Goal: Information Seeking & Learning: Learn about a topic

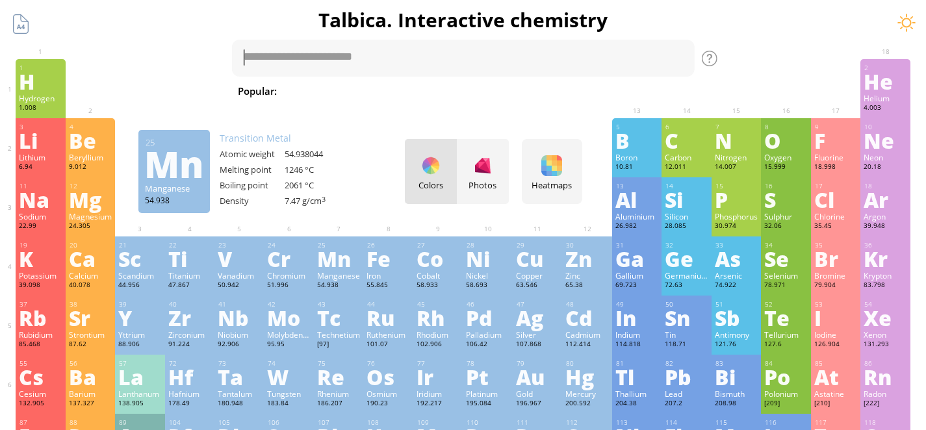
click at [339, 269] on div "Mn" at bounding box center [338, 258] width 43 height 21
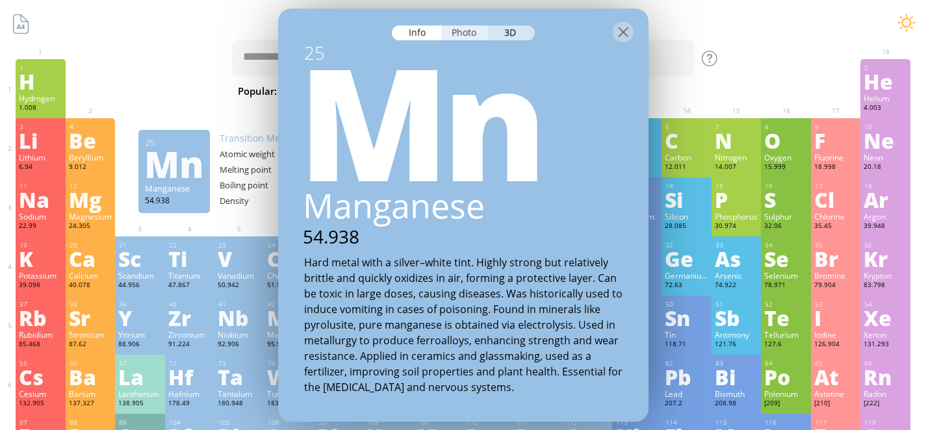
click at [456, 33] on div "Photo" at bounding box center [464, 32] width 47 height 15
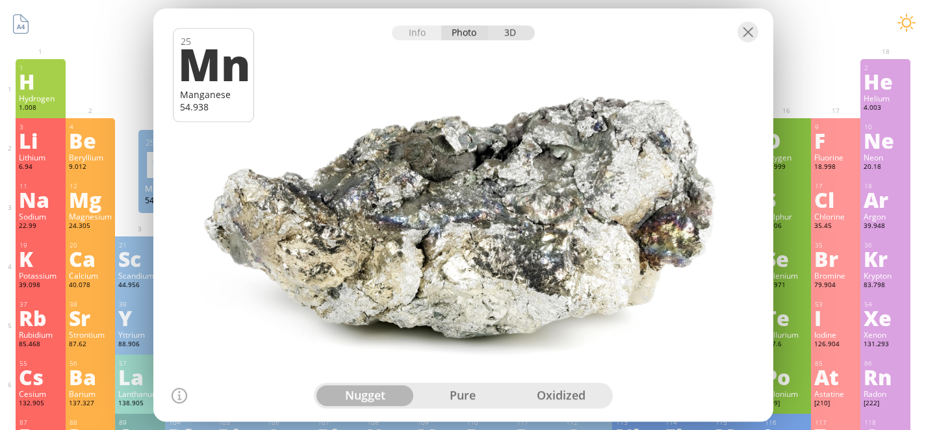
click at [502, 33] on div "3D" at bounding box center [511, 32] width 47 height 15
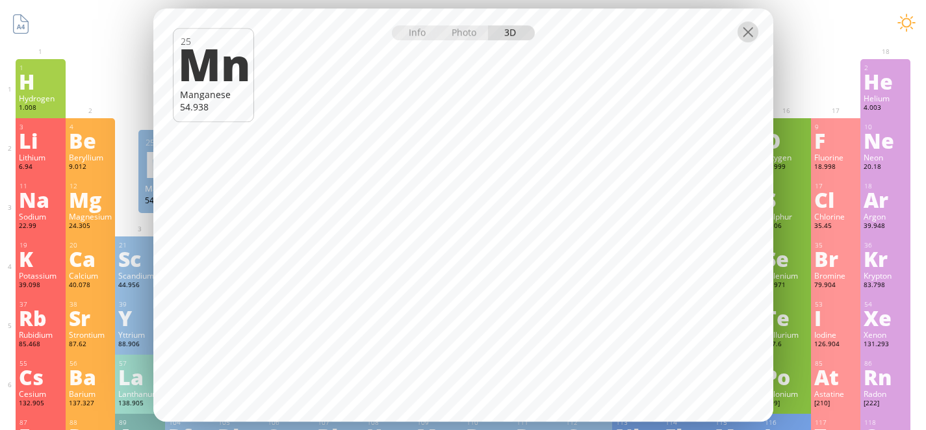
click at [748, 34] on div at bounding box center [748, 31] width 21 height 21
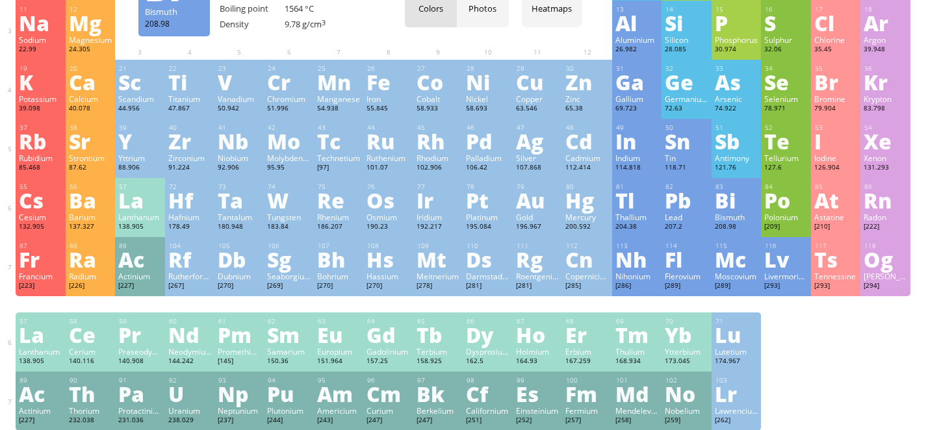
scroll to position [190, 0]
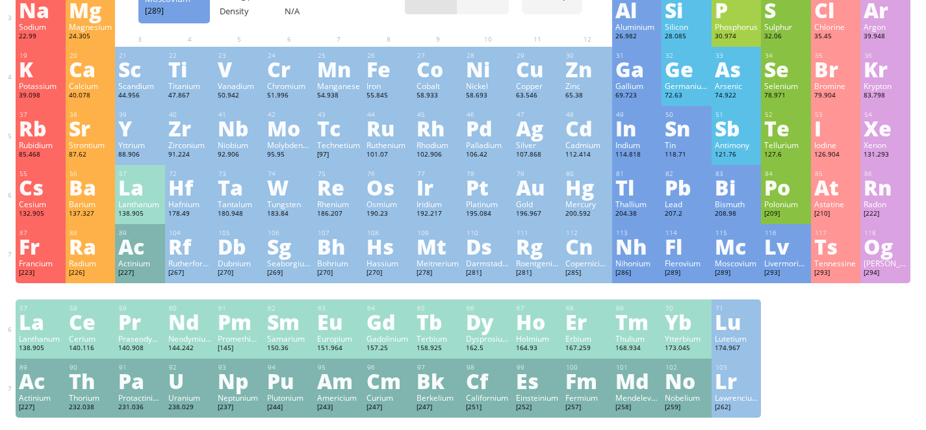
click at [738, 257] on div "Mc" at bounding box center [736, 246] width 43 height 21
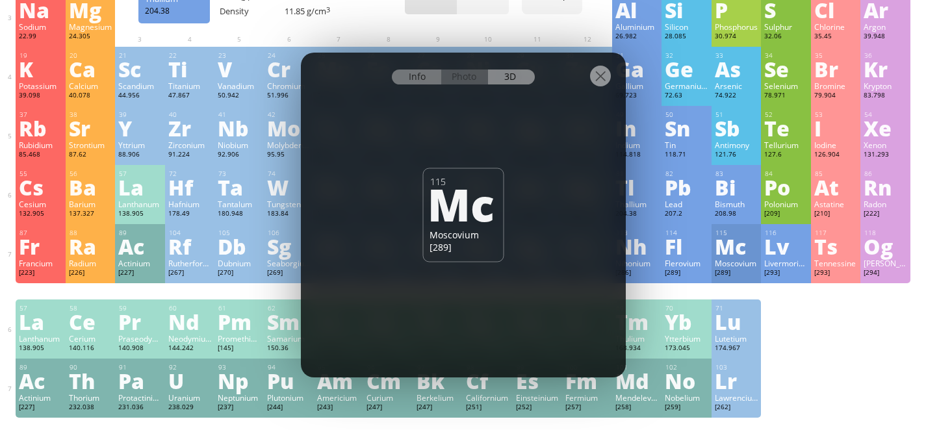
click at [423, 82] on div "Info" at bounding box center [417, 77] width 50 height 15
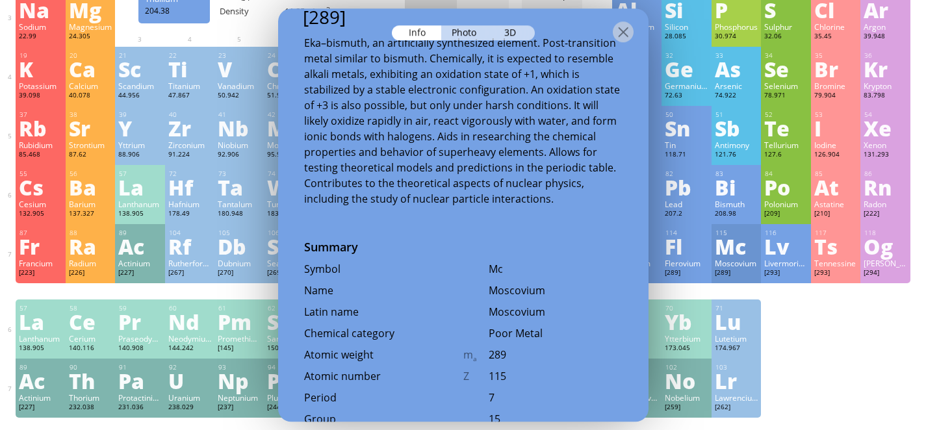
scroll to position [0, 0]
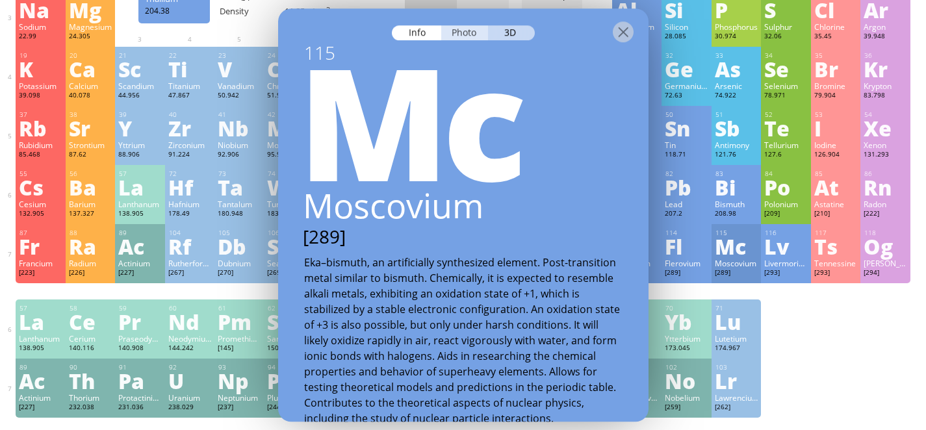
click at [466, 36] on div "Photo" at bounding box center [464, 32] width 47 height 15
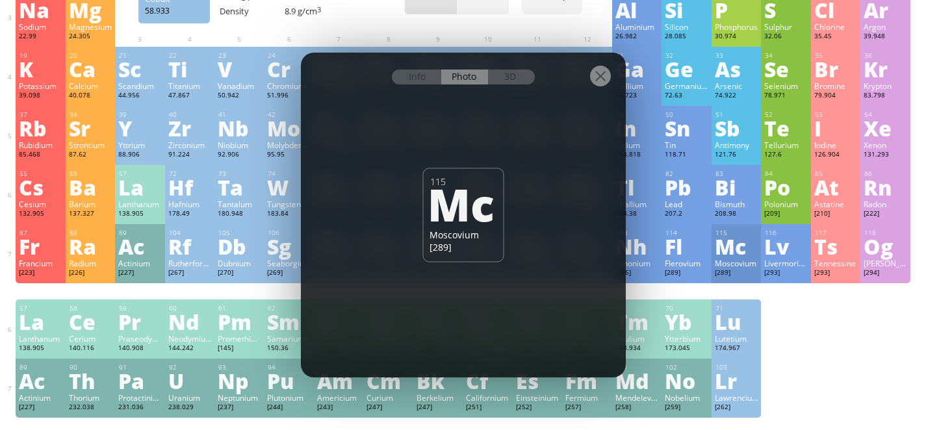
click at [596, 81] on div at bounding box center [600, 76] width 21 height 21
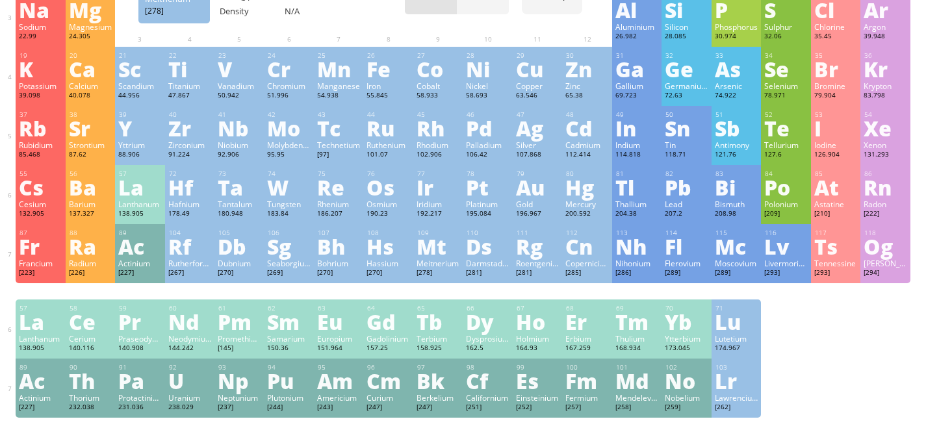
click at [455, 256] on div "Mt" at bounding box center [438, 246] width 43 height 21
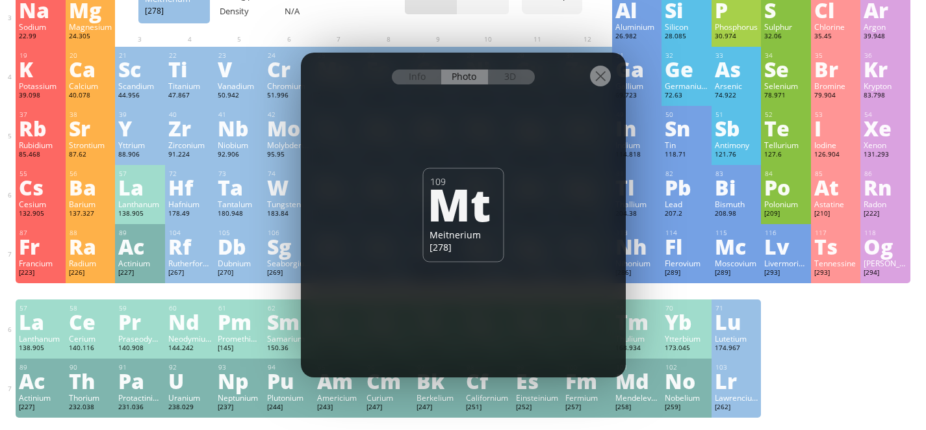
click at [593, 82] on div at bounding box center [600, 76] width 21 height 21
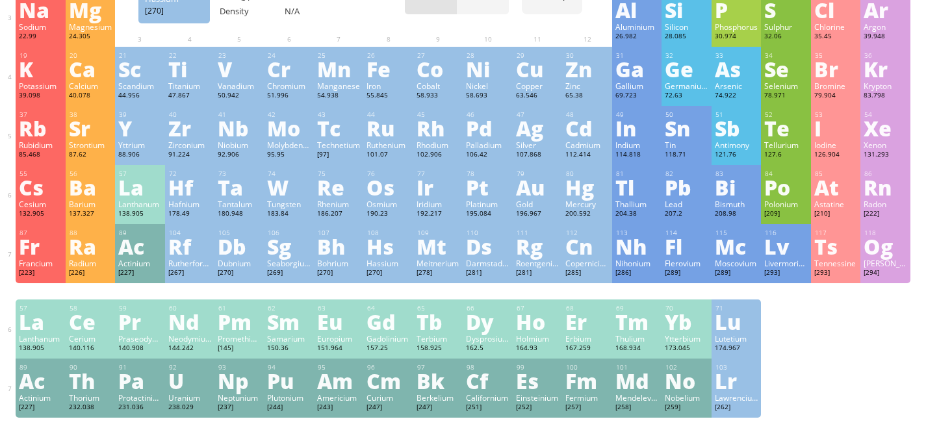
click at [389, 257] on div "Hs" at bounding box center [388, 246] width 43 height 21
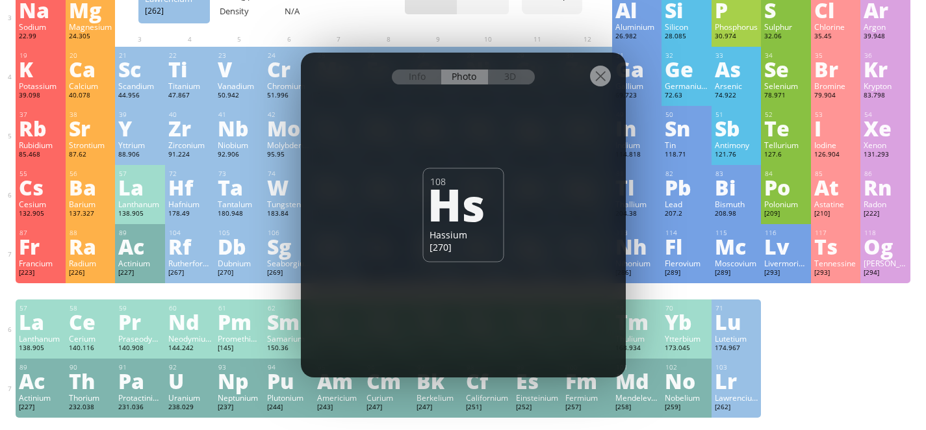
click at [754, 391] on div "Lr" at bounding box center [736, 381] width 43 height 21
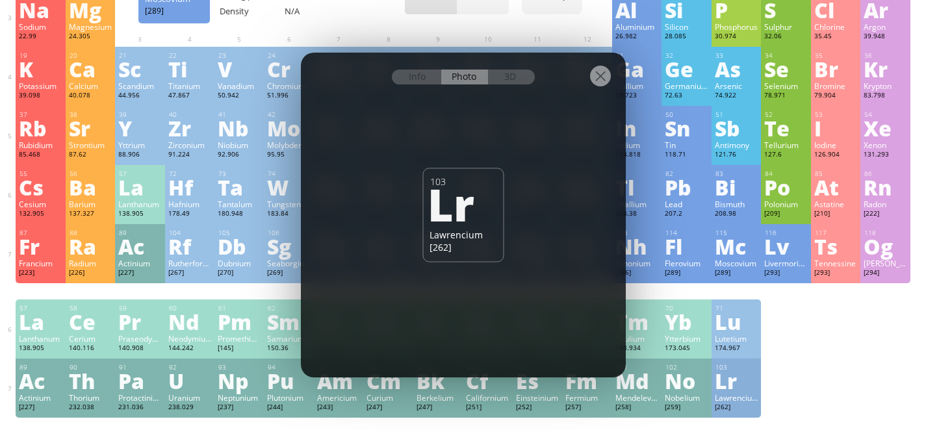
click at [826, 326] on div "1 H Hydrogen 1.008 −1, +1 −1, +1 -259.14 °C -252.87 °C 0.0899 g/l 1s 1 2 He Hel…" at bounding box center [463, 143] width 895 height 549
click at [603, 75] on div at bounding box center [600, 76] width 21 height 21
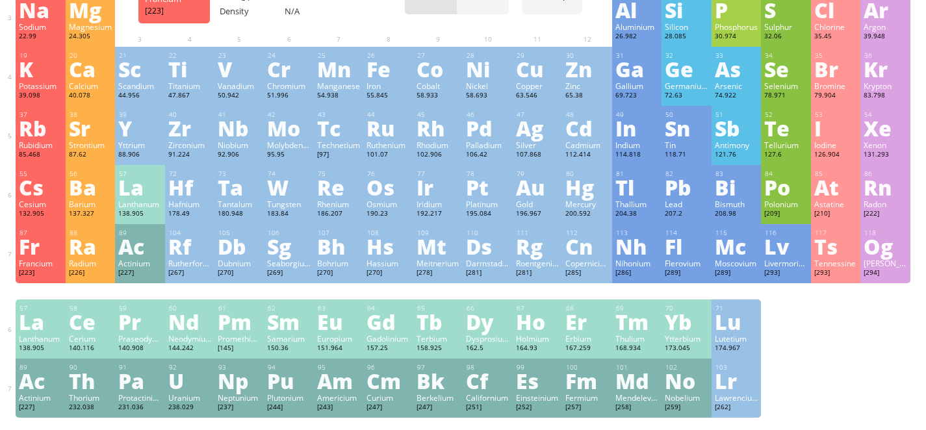
click at [21, 241] on div "Fr" at bounding box center [40, 246] width 43 height 21
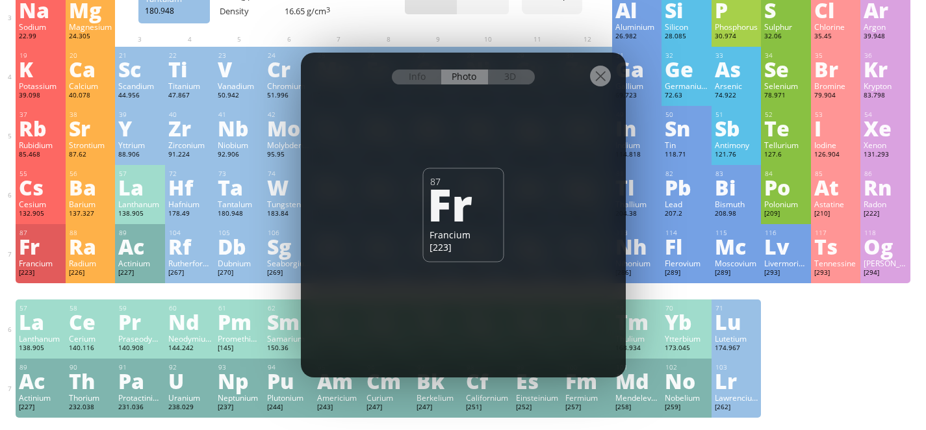
click at [596, 78] on div at bounding box center [600, 76] width 21 height 21
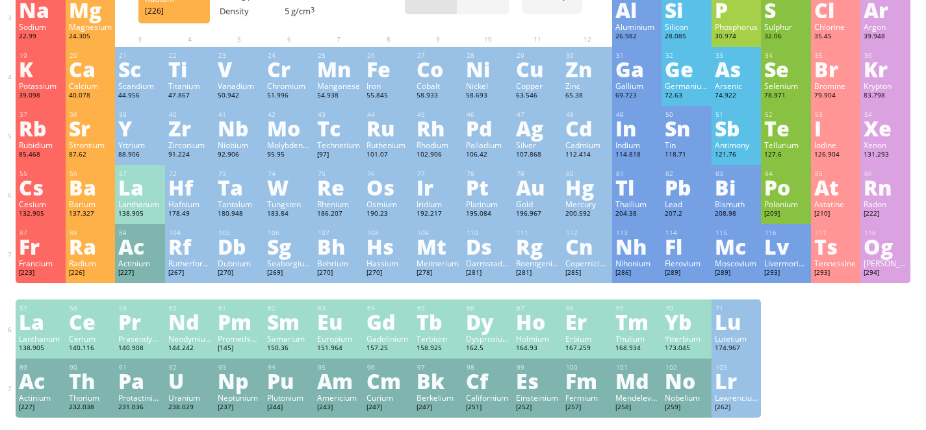
click at [84, 245] on div "Ra" at bounding box center [90, 246] width 43 height 21
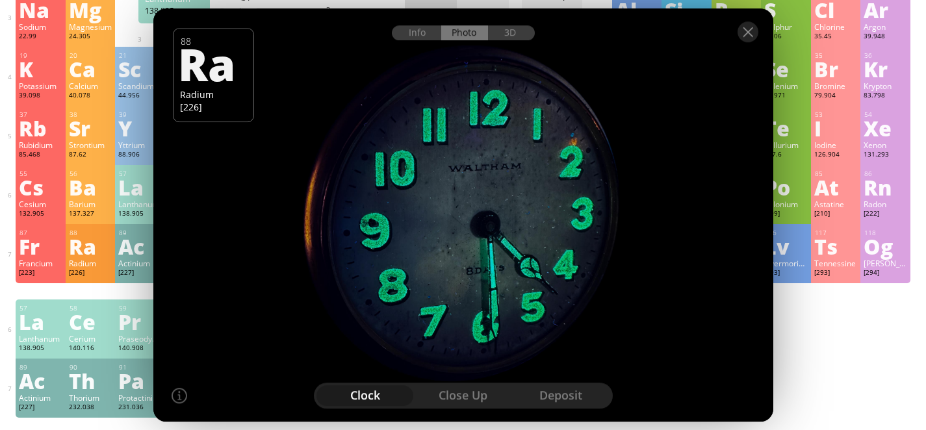
click at [425, 41] on div at bounding box center [463, 31] width 620 height 46
click at [416, 34] on div "Info" at bounding box center [417, 32] width 50 height 15
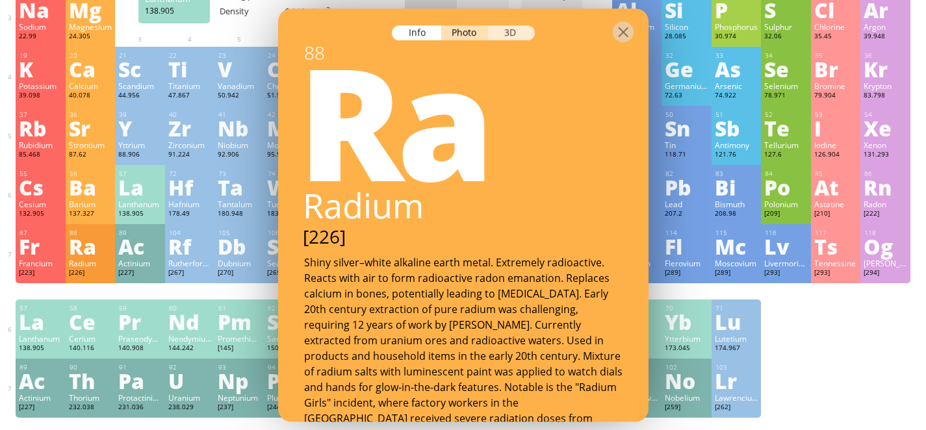
click at [514, 36] on div "3D" at bounding box center [511, 32] width 47 height 15
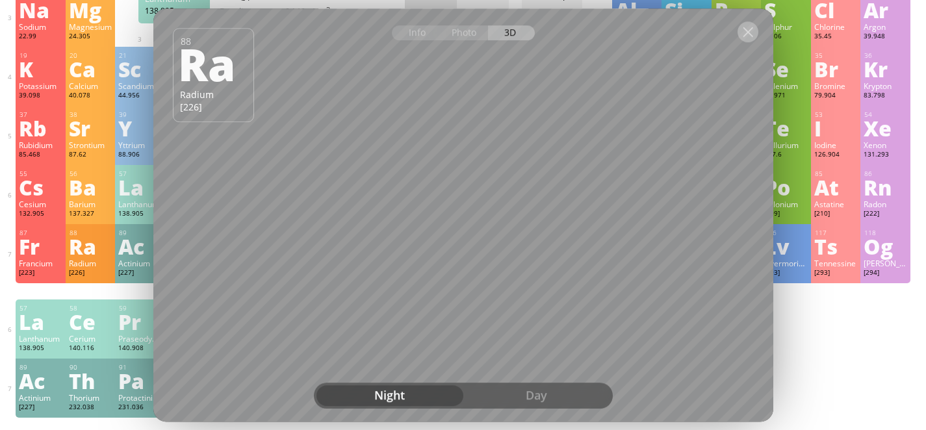
click at [742, 33] on div at bounding box center [748, 31] width 21 height 21
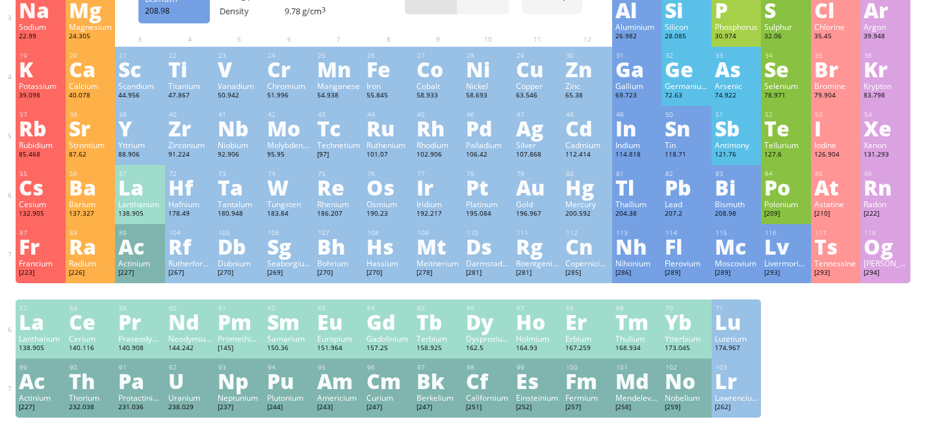
click at [744, 192] on div "Bi" at bounding box center [736, 187] width 43 height 21
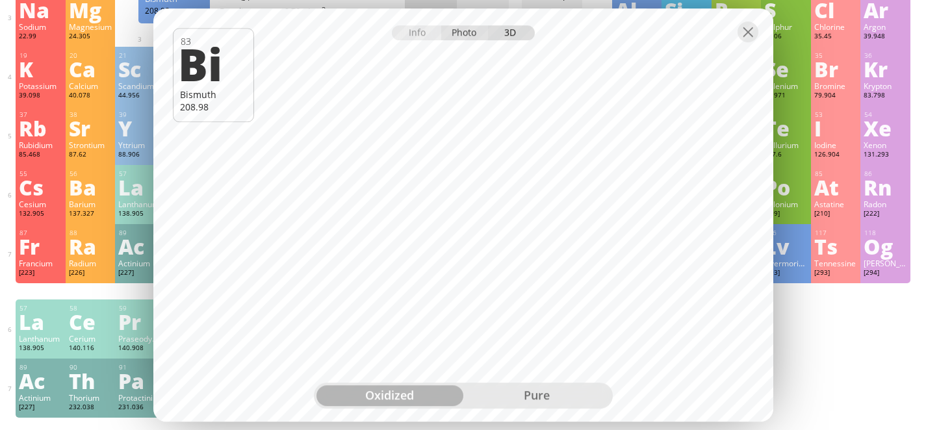
click at [463, 34] on div "Photo" at bounding box center [464, 32] width 47 height 15
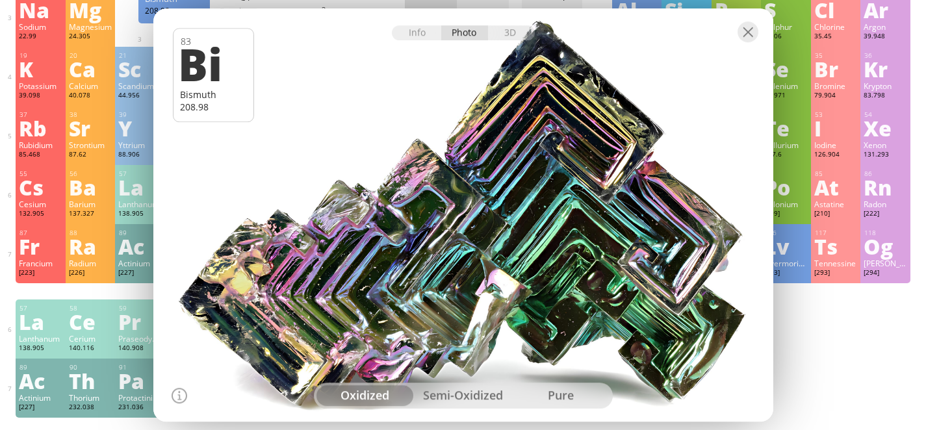
click at [464, 393] on div "semi-oxidized" at bounding box center [463, 396] width 98 height 21
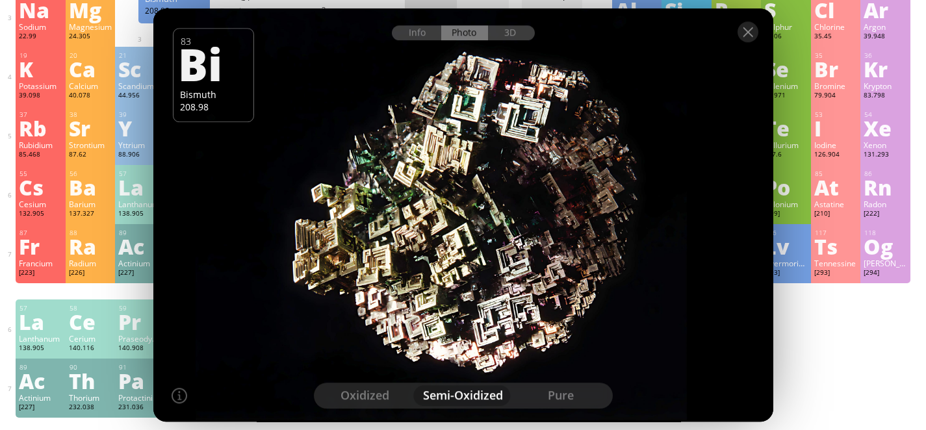
drag, startPoint x: 553, startPoint y: 298, endPoint x: 494, endPoint y: 298, distance: 59.2
click at [493, 298] on div at bounding box center [463, 215] width 627 height 417
click at [557, 391] on div "pure" at bounding box center [561, 396] width 98 height 21
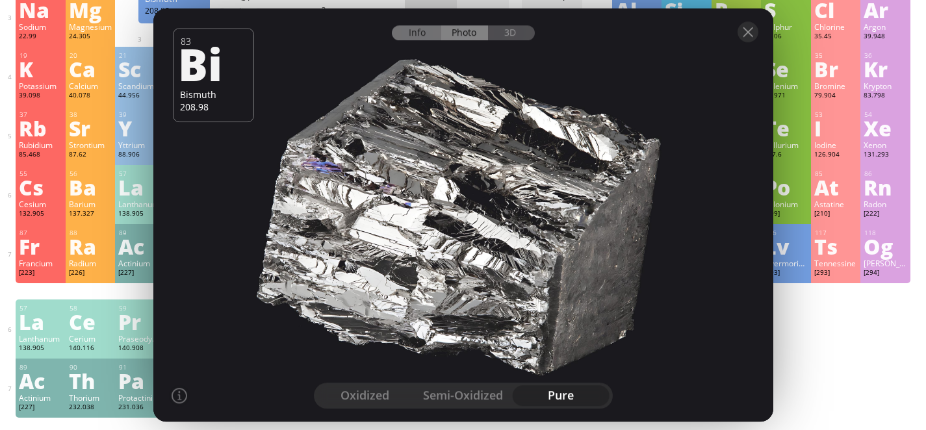
click at [421, 37] on div "Info" at bounding box center [417, 32] width 50 height 15
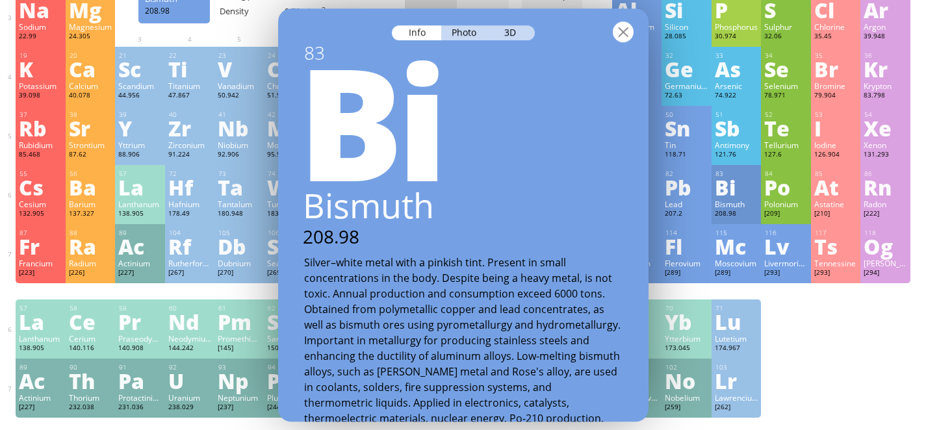
click at [621, 28] on div at bounding box center [623, 31] width 21 height 21
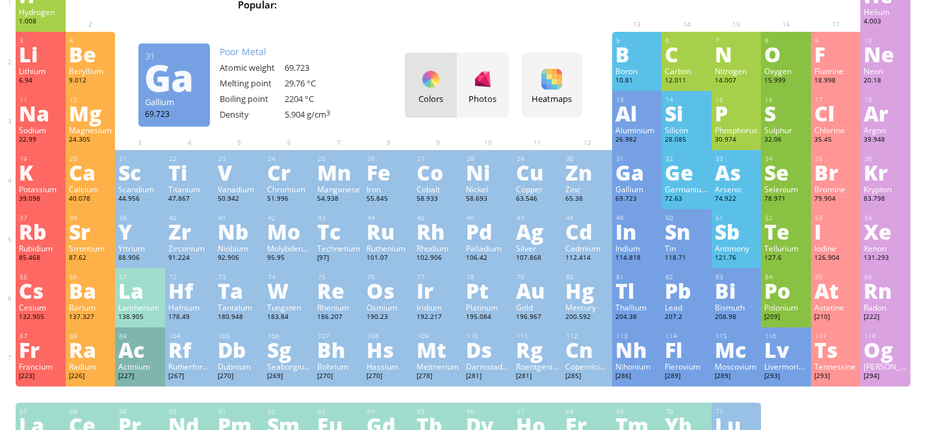
scroll to position [86, 0]
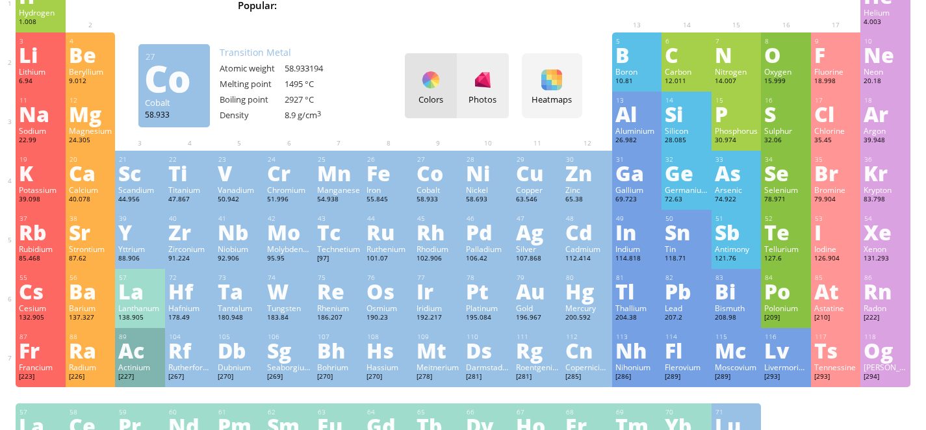
click at [491, 88] on div at bounding box center [483, 80] width 21 height 21
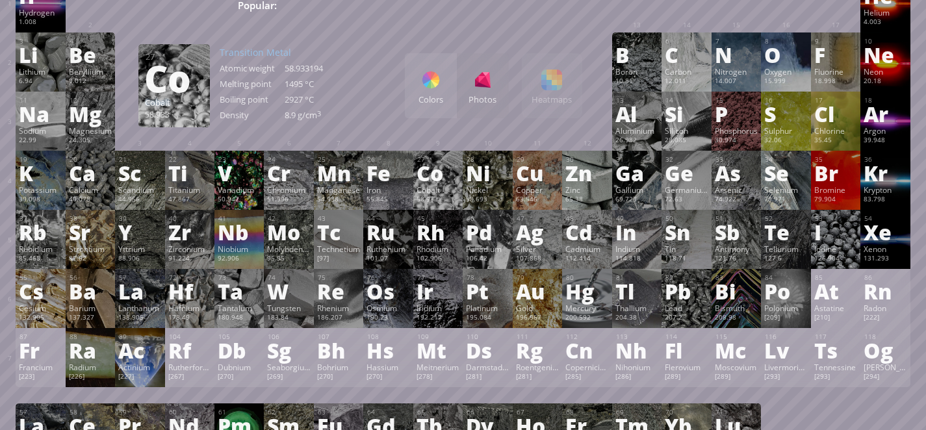
click at [563, 84] on div "Colors Photos Heatmaps Heatmaps Normal mode Melting point Boiling point Density…" at bounding box center [493, 85] width 177 height 65
click at [426, 88] on div "Colors" at bounding box center [431, 85] width 52 height 65
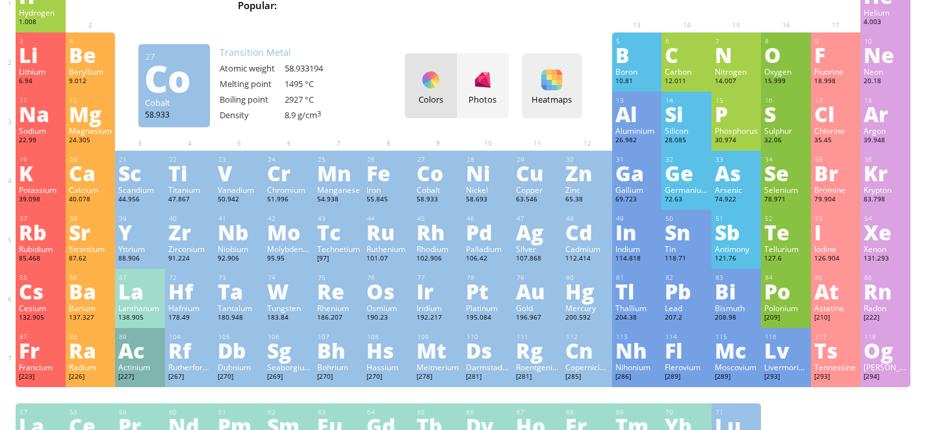
click at [562, 80] on div at bounding box center [552, 80] width 21 height 21
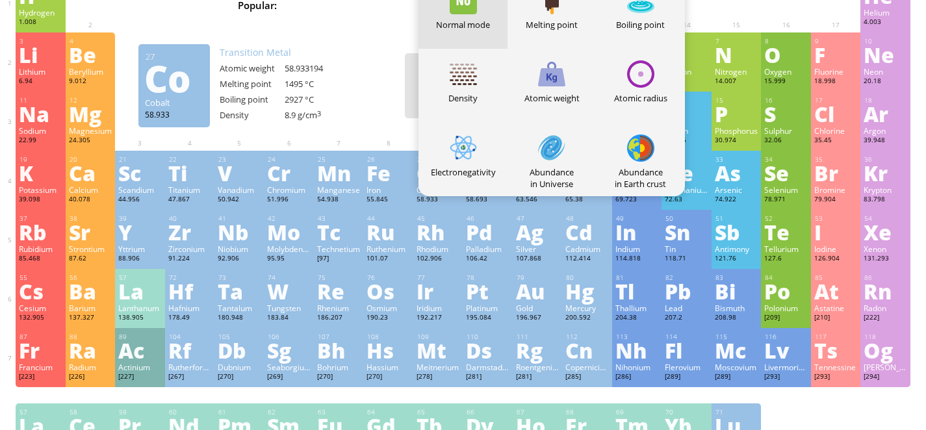
scroll to position [20, 0]
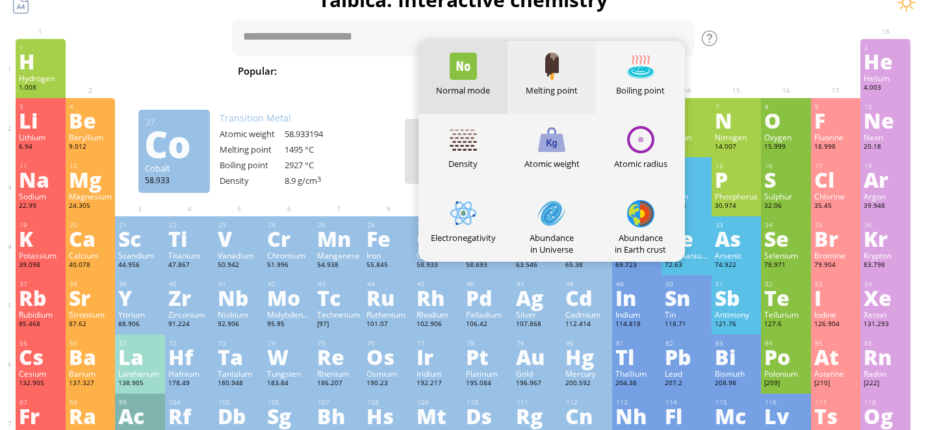
click at [554, 61] on div at bounding box center [551, 66] width 27 height 27
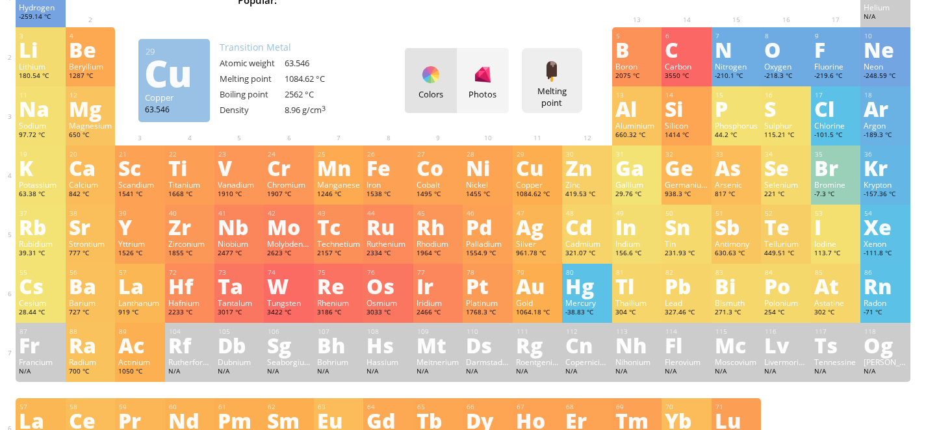
scroll to position [90, 0]
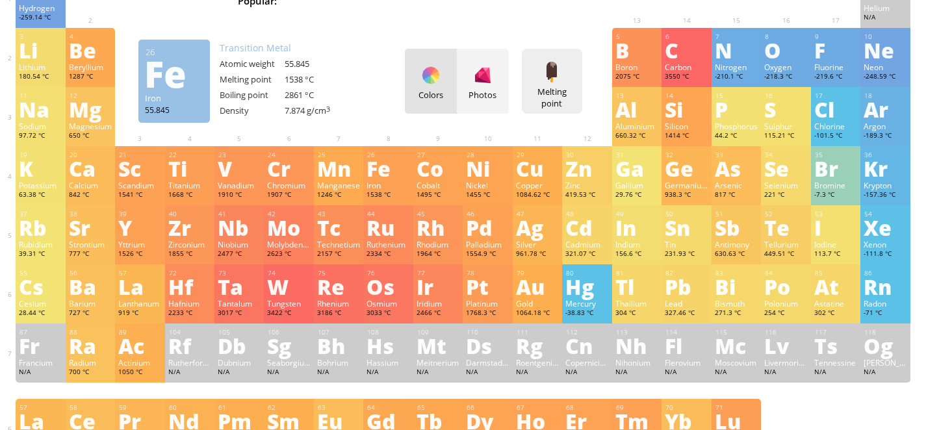
click at [556, 88] on div "Melting point" at bounding box center [552, 97] width 54 height 23
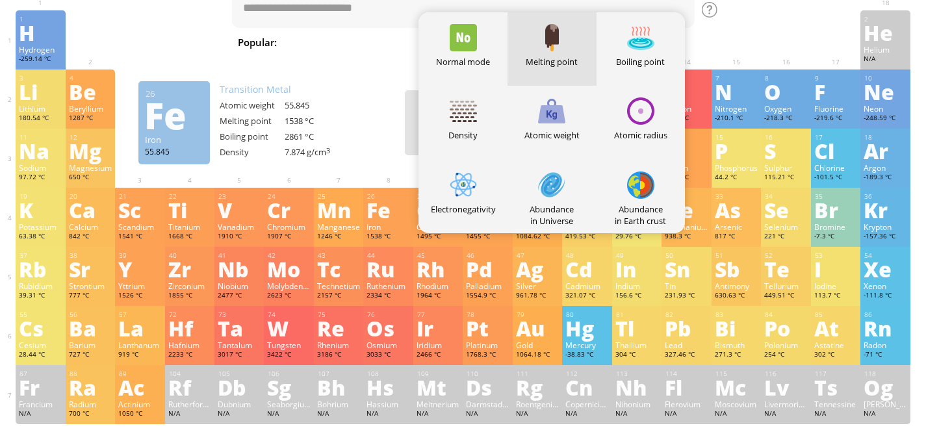
scroll to position [48, 0]
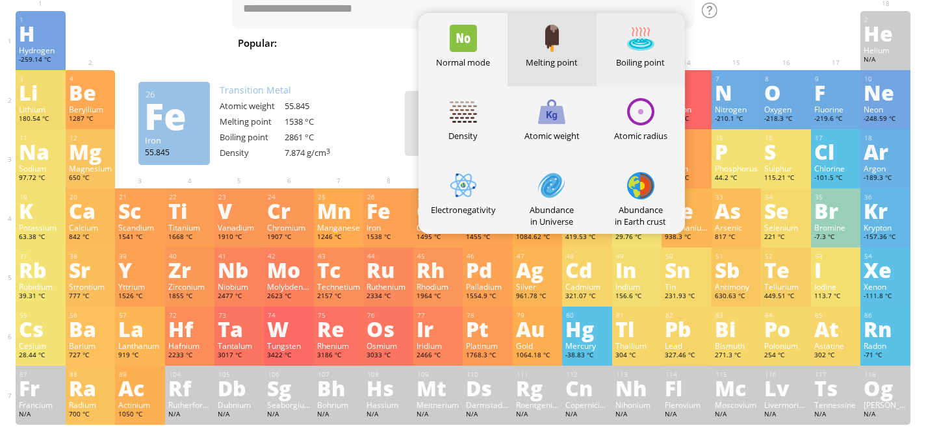
click at [640, 52] on div "Boiling point" at bounding box center [641, 49] width 89 height 73
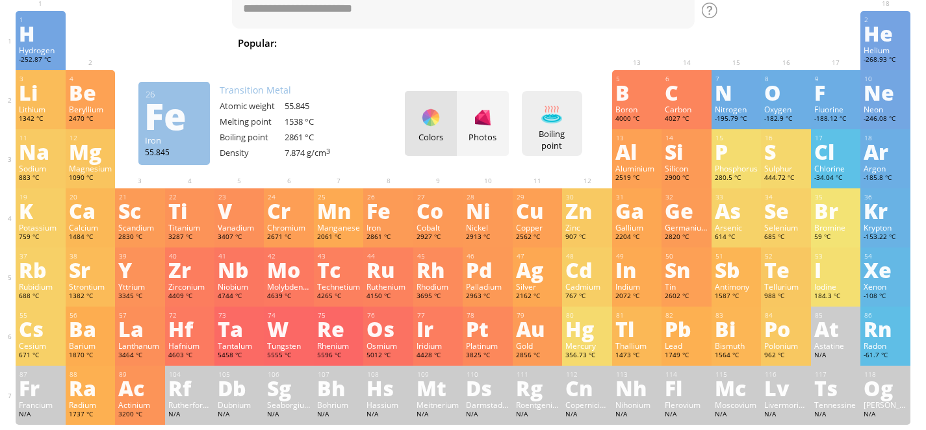
click at [558, 114] on div at bounding box center [552, 114] width 21 height 21
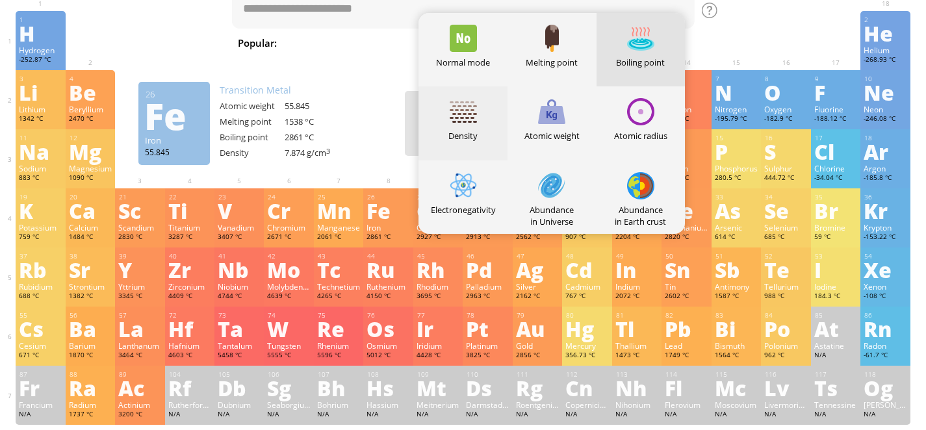
click at [475, 129] on div "Density" at bounding box center [463, 122] width 89 height 73
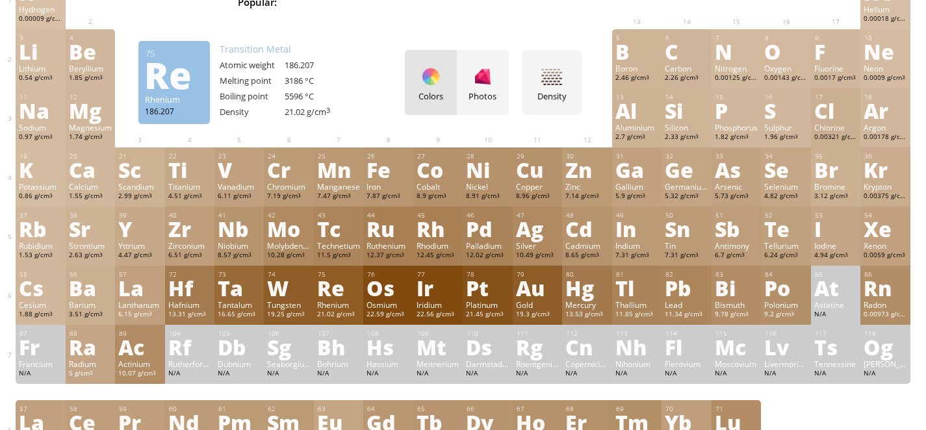
scroll to position [87, 0]
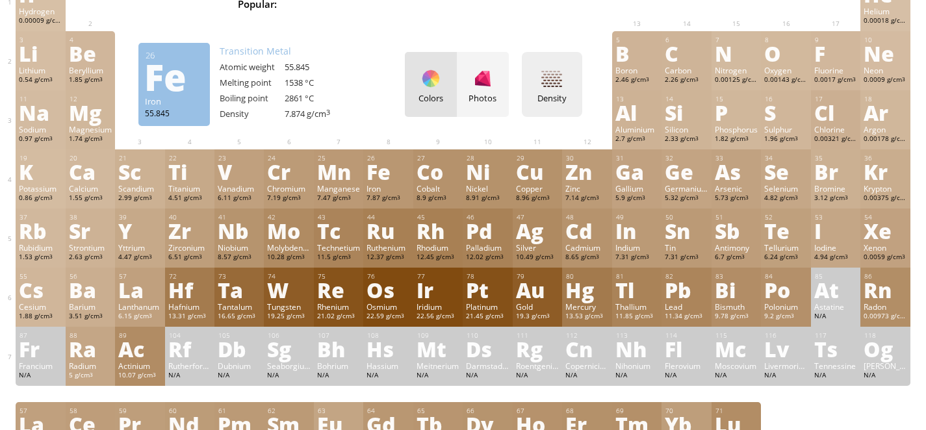
click at [561, 81] on div at bounding box center [552, 78] width 21 height 21
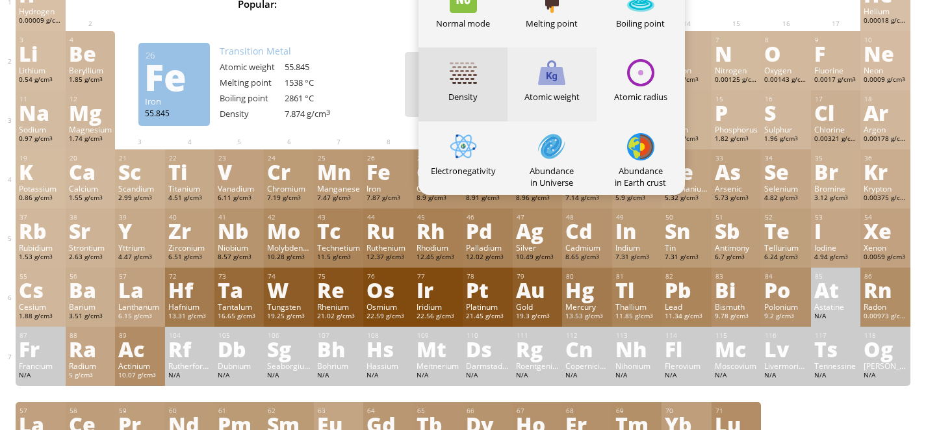
click at [562, 82] on div at bounding box center [551, 72] width 27 height 27
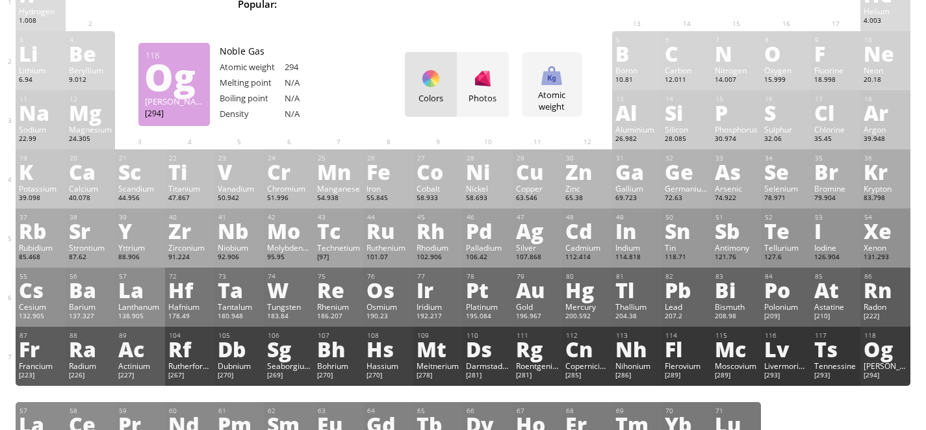
click at [890, 345] on div "Og" at bounding box center [885, 349] width 43 height 21
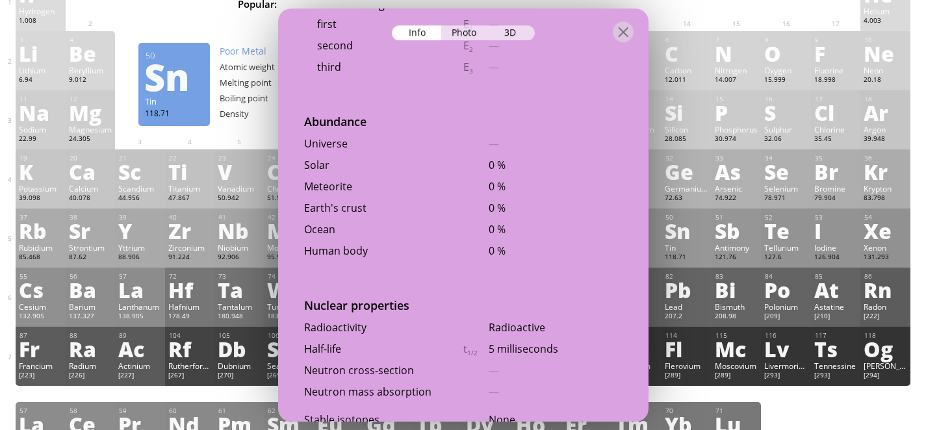
scroll to position [2726, 0]
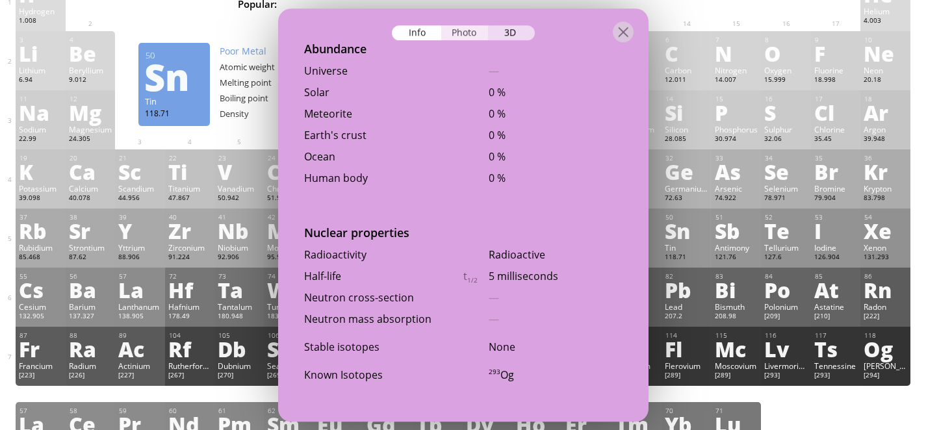
click at [462, 27] on div "Photo" at bounding box center [464, 32] width 47 height 15
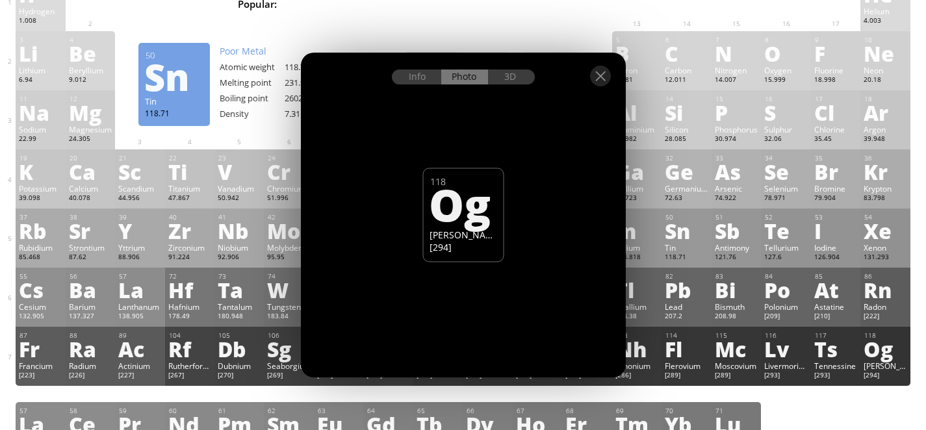
click at [499, 68] on div at bounding box center [463, 76] width 325 height 46
click at [511, 77] on div "3D" at bounding box center [511, 77] width 47 height 15
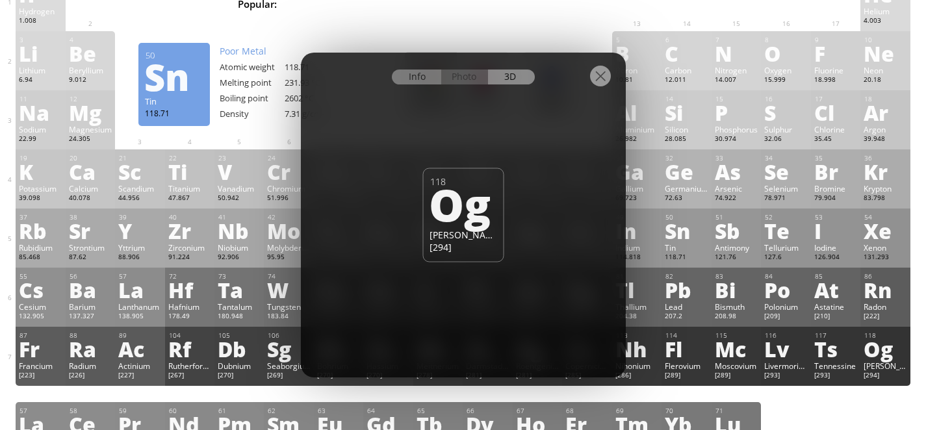
click at [423, 75] on div "Info" at bounding box center [417, 77] width 50 height 15
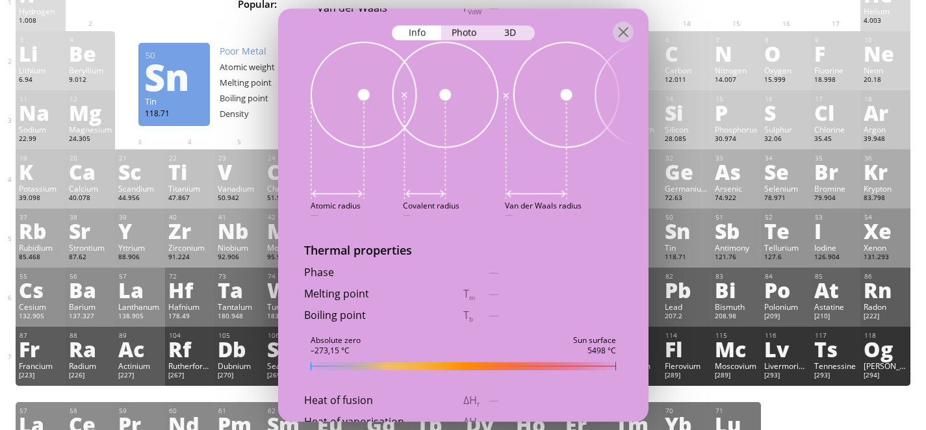
scroll to position [0, 0]
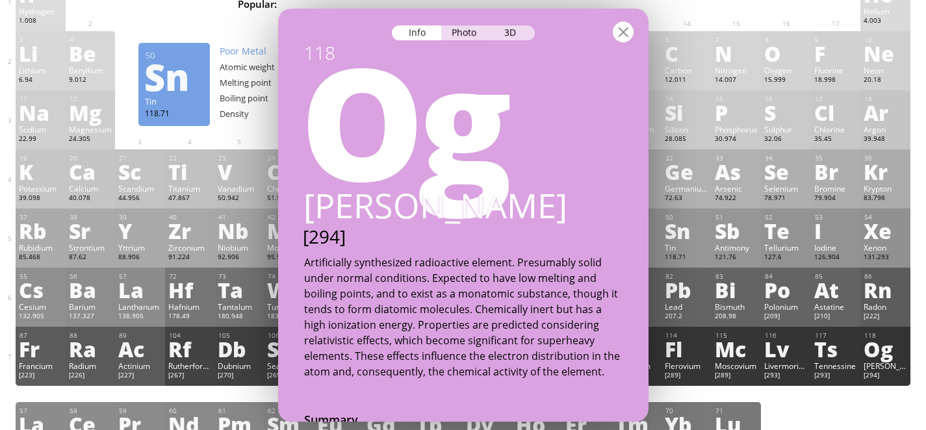
click at [625, 32] on div at bounding box center [623, 31] width 21 height 21
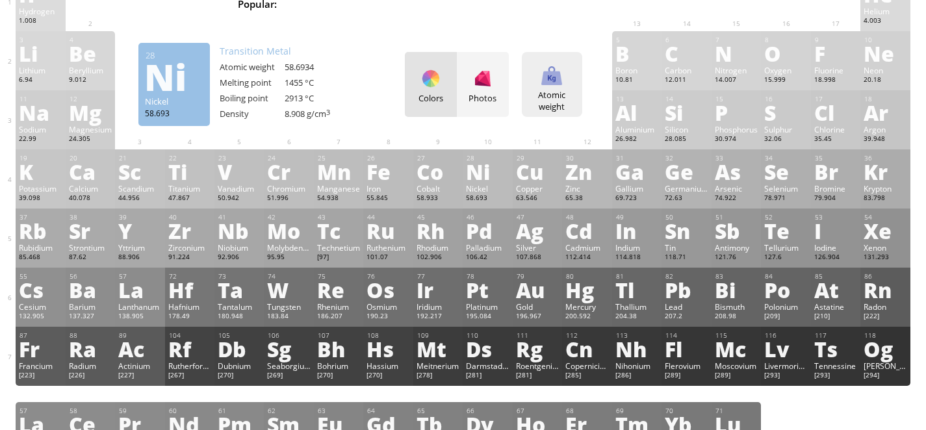
click at [555, 94] on div "Atomic weight" at bounding box center [552, 100] width 54 height 23
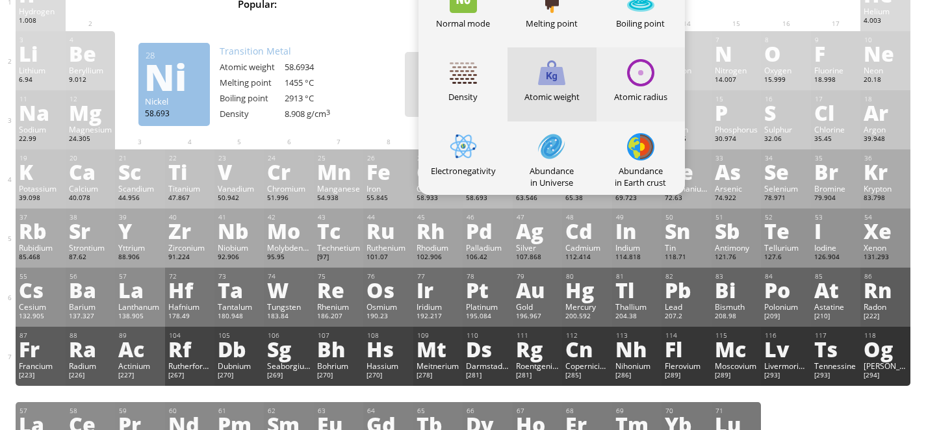
click at [655, 85] on div at bounding box center [640, 72] width 27 height 27
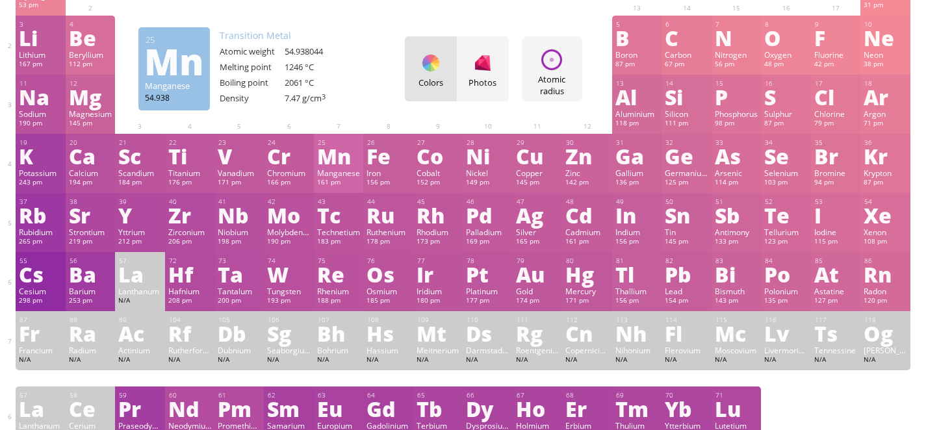
scroll to position [77, 0]
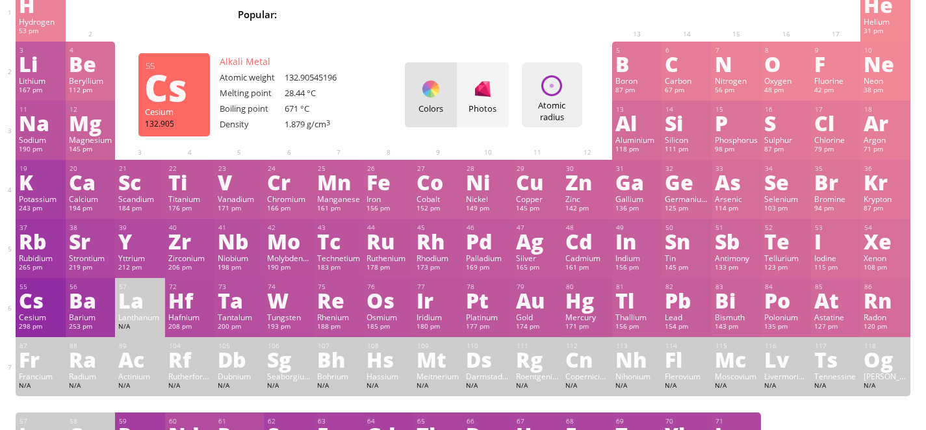
click at [558, 112] on div "Atomic radius" at bounding box center [552, 110] width 54 height 23
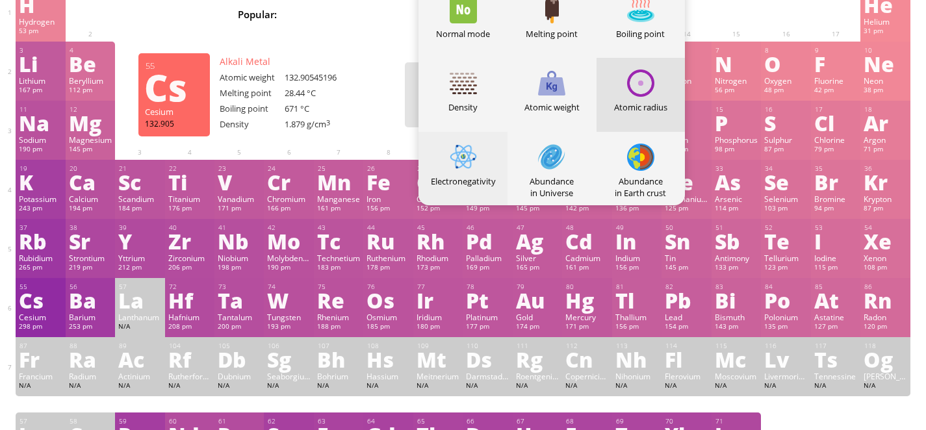
click at [466, 154] on div at bounding box center [463, 157] width 27 height 27
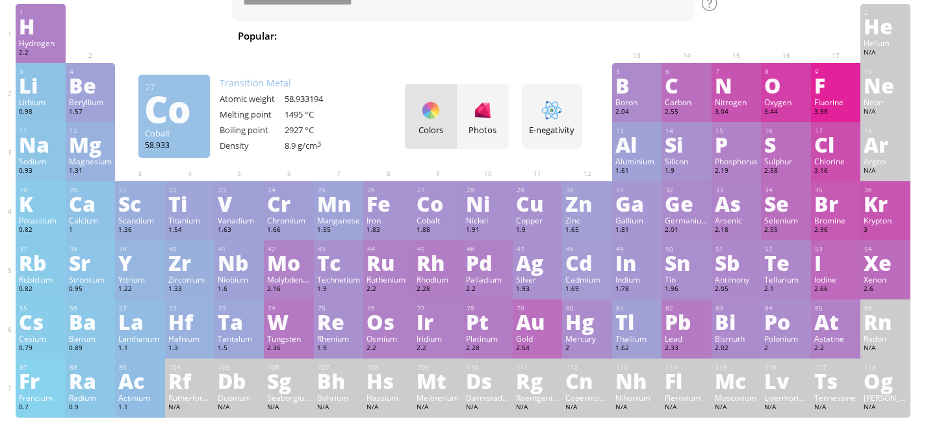
scroll to position [54, 0]
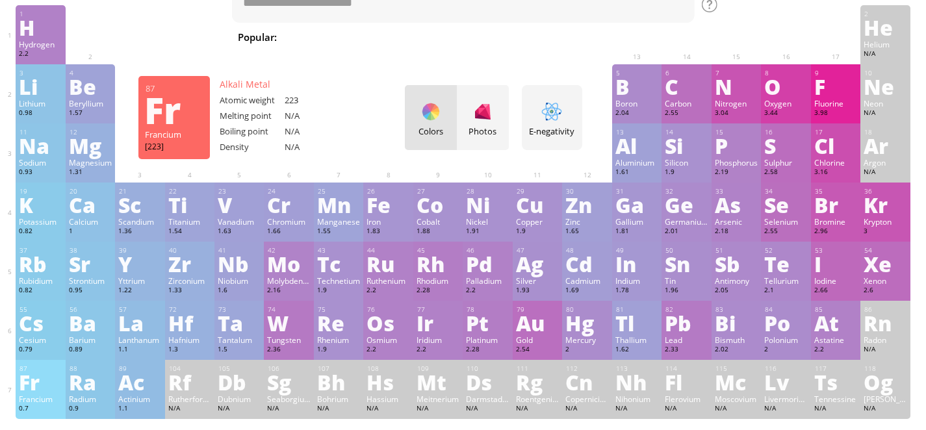
click at [49, 376] on div "Fr" at bounding box center [40, 382] width 43 height 21
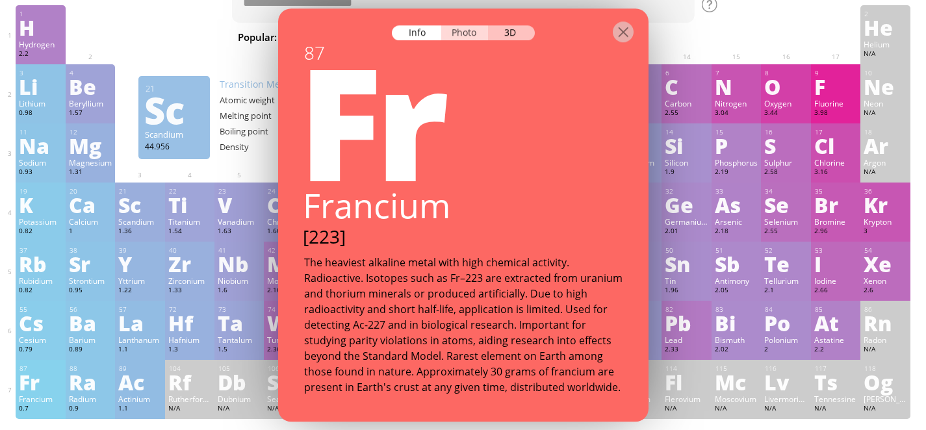
click at [472, 38] on div "Photo" at bounding box center [464, 32] width 47 height 15
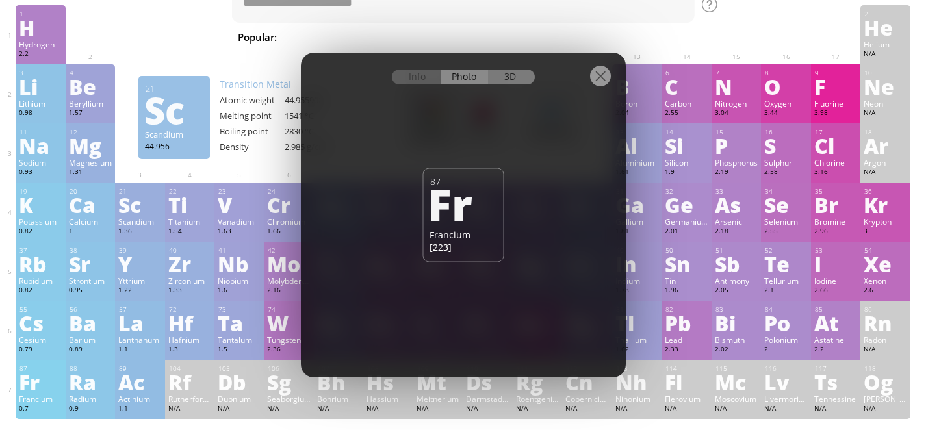
click at [518, 78] on div "3D" at bounding box center [511, 77] width 47 height 15
click at [419, 79] on div "Info" at bounding box center [417, 77] width 50 height 15
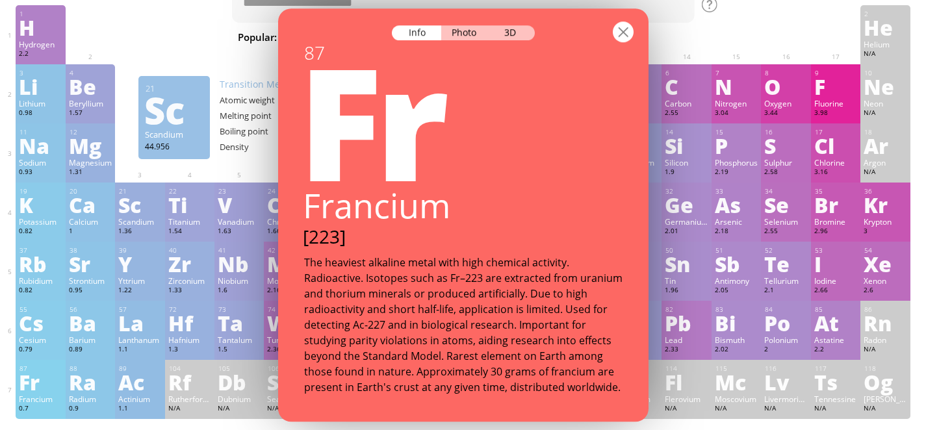
click at [620, 37] on div at bounding box center [623, 31] width 21 height 21
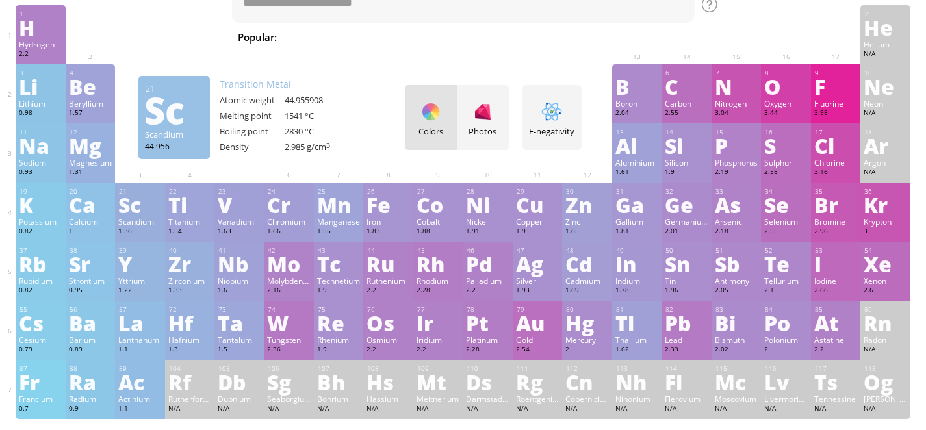
click at [355, 79] on div at bounding box center [338, 74] width 43 height 10
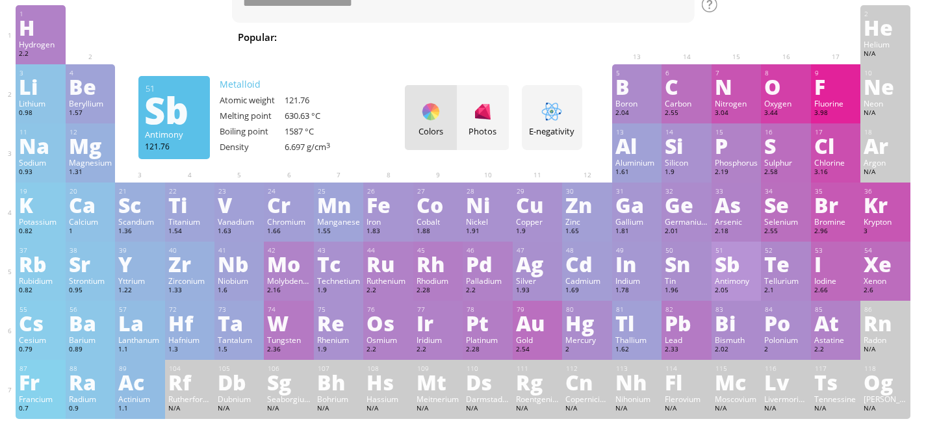
click at [742, 269] on div "Sb" at bounding box center [736, 264] width 43 height 21
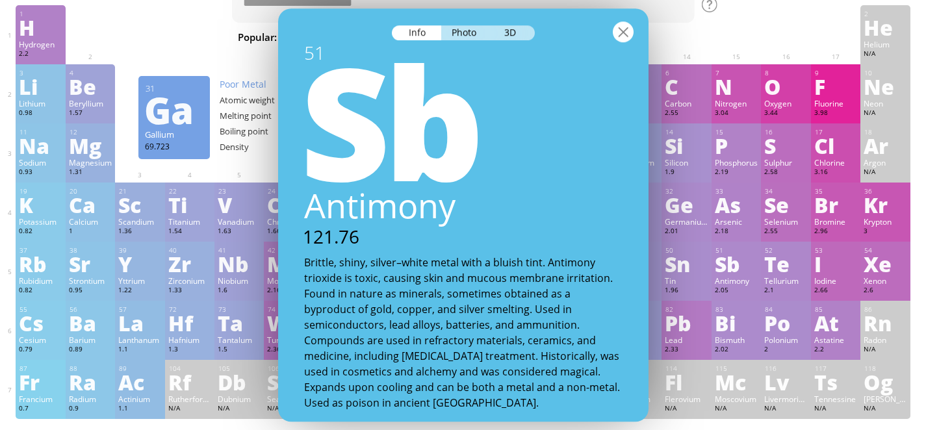
click at [630, 36] on div at bounding box center [623, 31] width 21 height 21
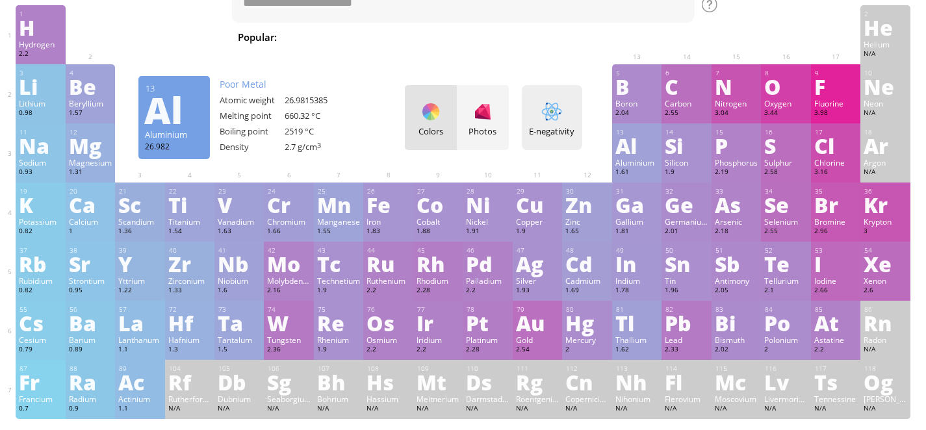
click at [547, 118] on div at bounding box center [552, 111] width 21 height 21
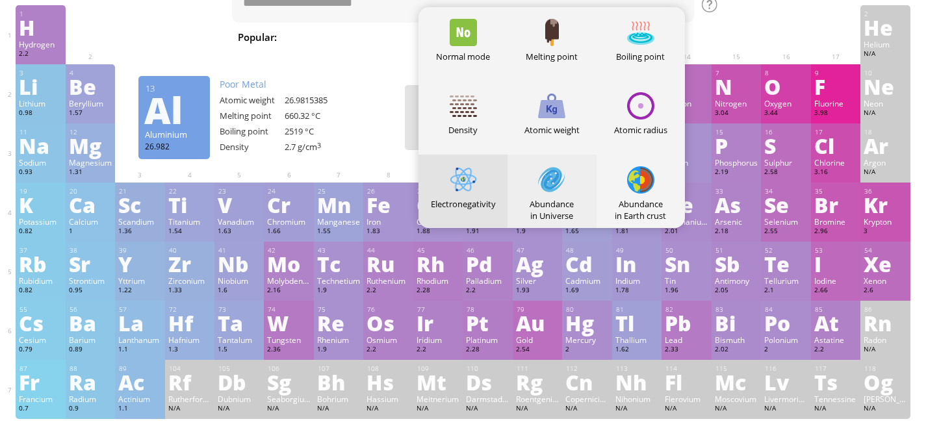
click at [558, 181] on div at bounding box center [551, 179] width 27 height 27
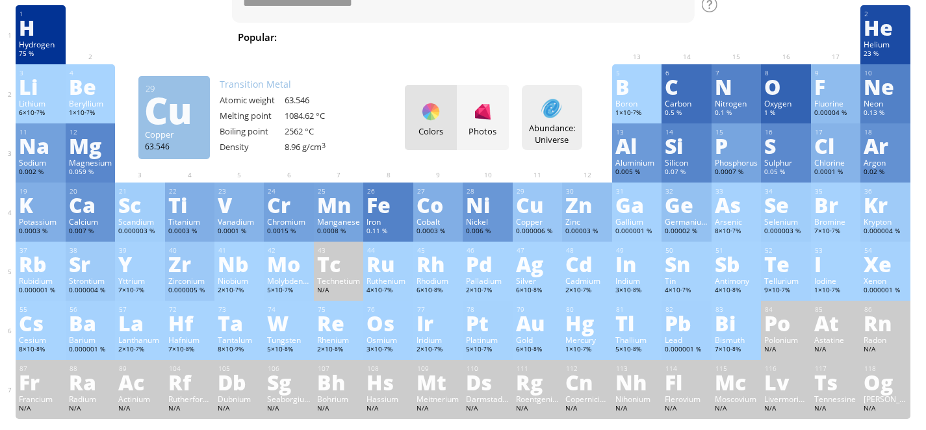
click at [553, 120] on div "Abundance: Universe Heatmaps Normal mode Melting point Boiling point Density At…" at bounding box center [552, 117] width 60 height 65
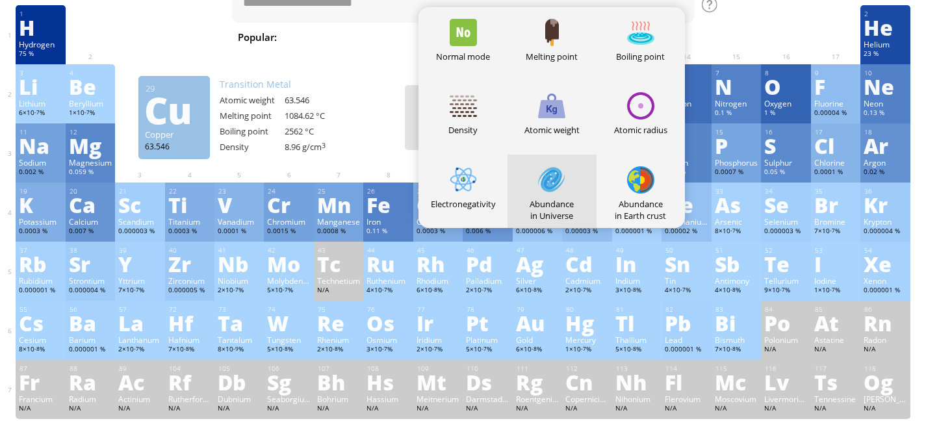
click at [381, 132] on div at bounding box center [388, 133] width 43 height 10
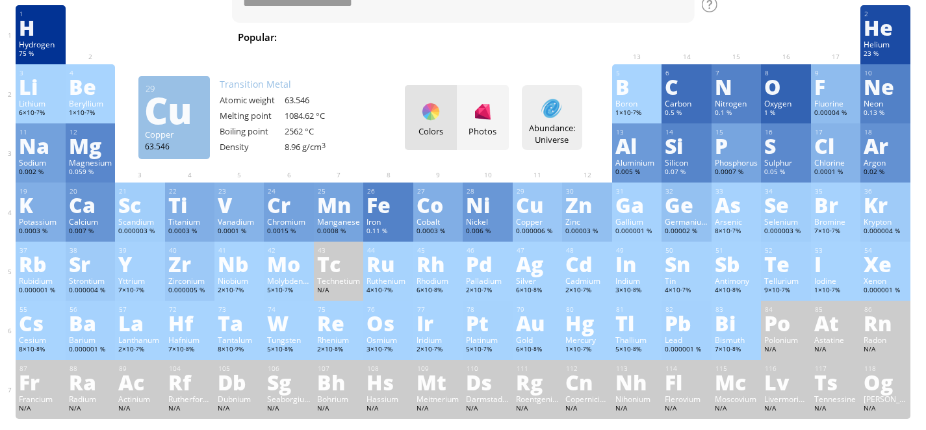
click at [549, 120] on div "Abundance: Universe Heatmaps Normal mode Melting point Boiling point Density At…" at bounding box center [552, 117] width 60 height 65
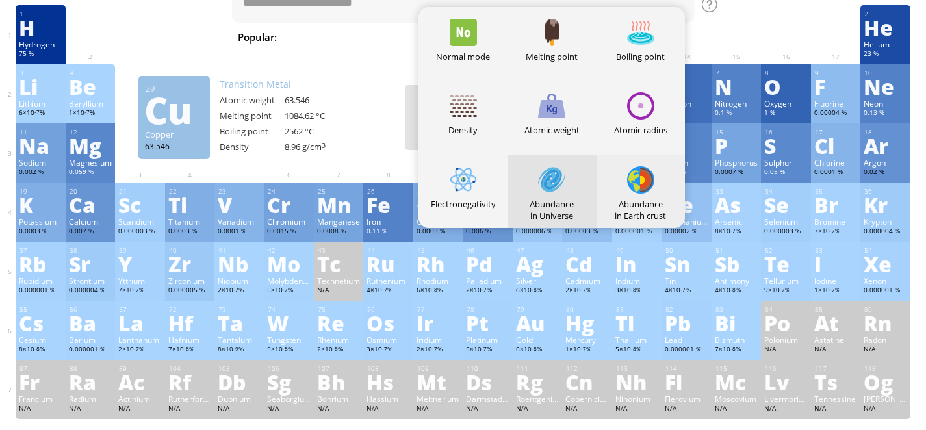
click at [648, 189] on div at bounding box center [640, 179] width 27 height 27
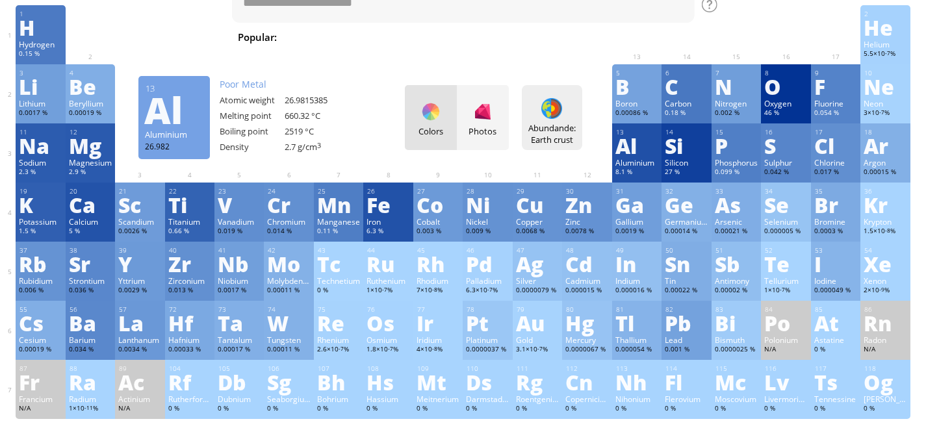
click at [556, 122] on div "Abundande: Earth crust" at bounding box center [552, 133] width 54 height 23
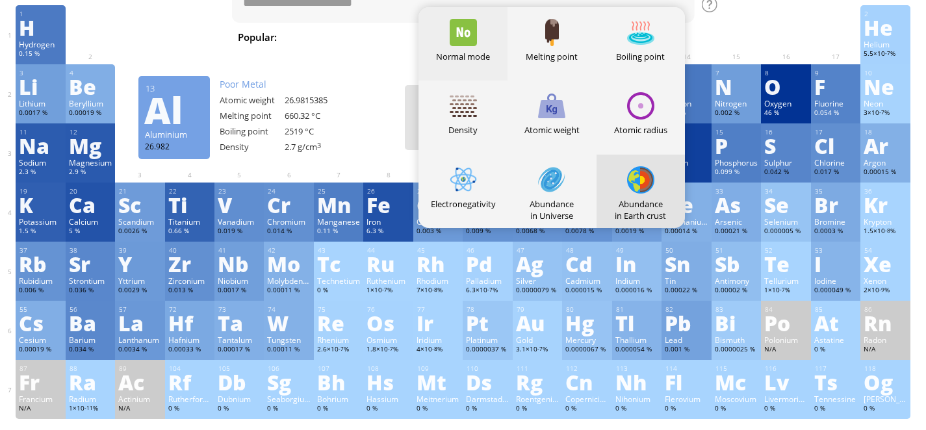
click at [469, 33] on div at bounding box center [463, 32] width 27 height 27
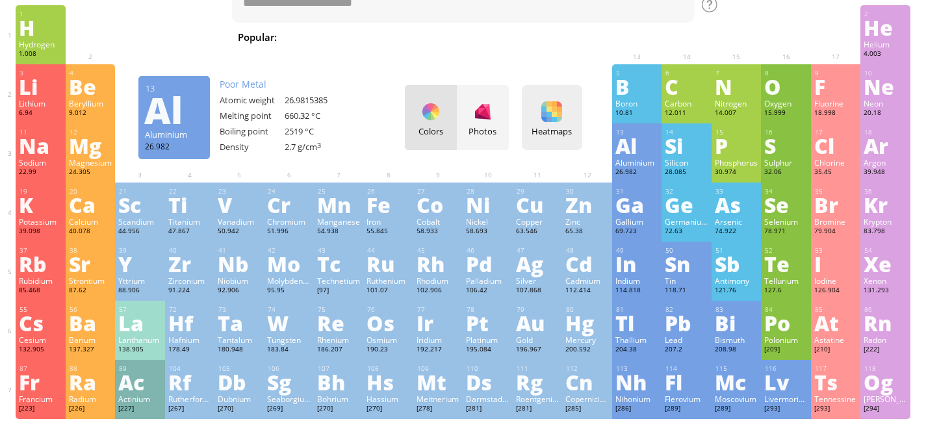
click at [572, 119] on div "Heatmaps Heatmaps Normal mode Melting point Boiling point Density Atomic weight…" at bounding box center [552, 117] width 60 height 65
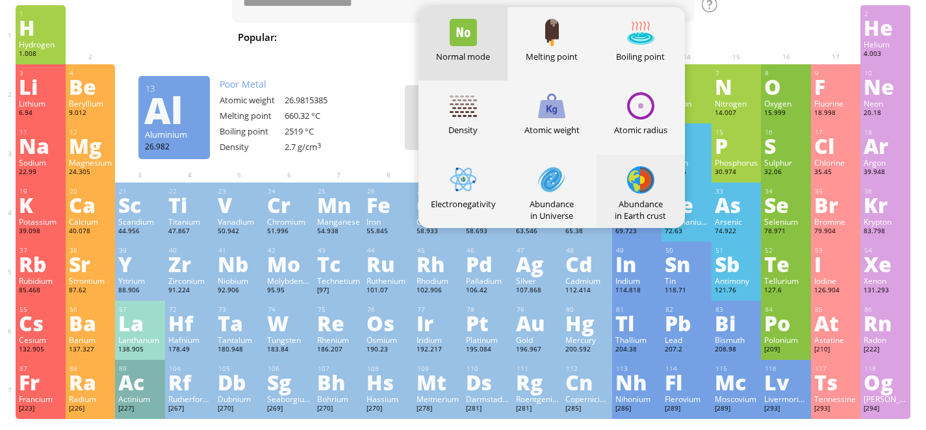
click at [648, 203] on div "Abundance in Earth crust" at bounding box center [641, 209] width 89 height 23
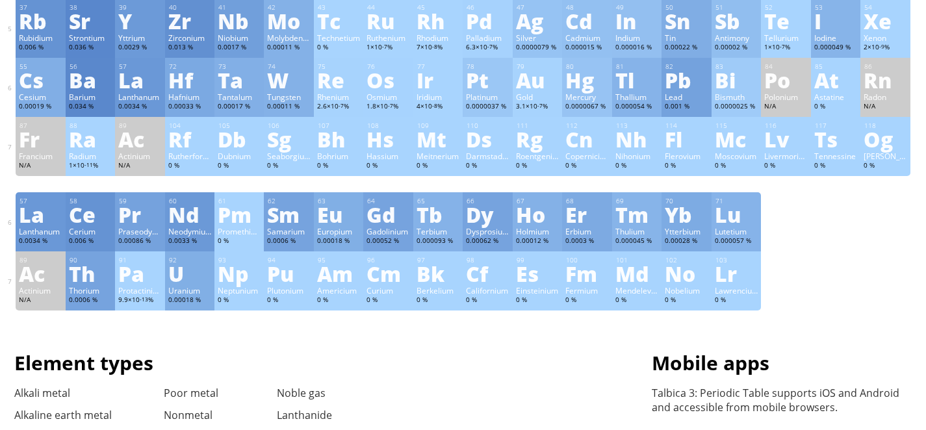
scroll to position [296, 0]
click at [185, 272] on div "U" at bounding box center [189, 274] width 43 height 21
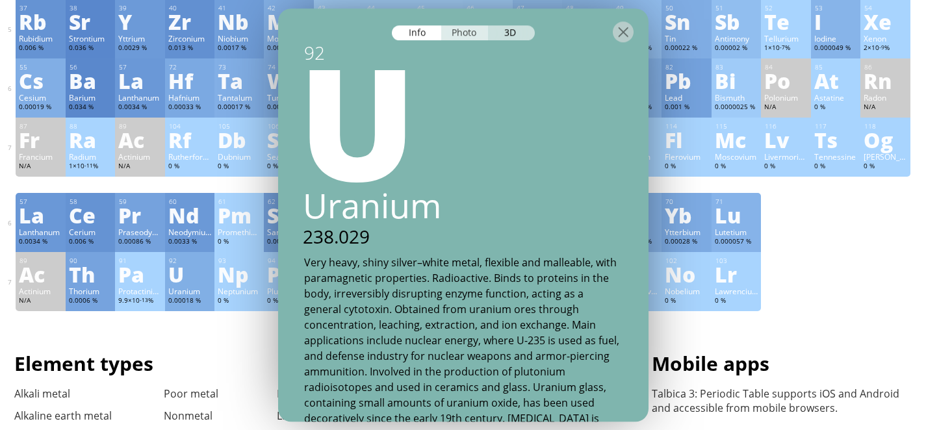
click at [454, 34] on div "Photo" at bounding box center [464, 32] width 47 height 15
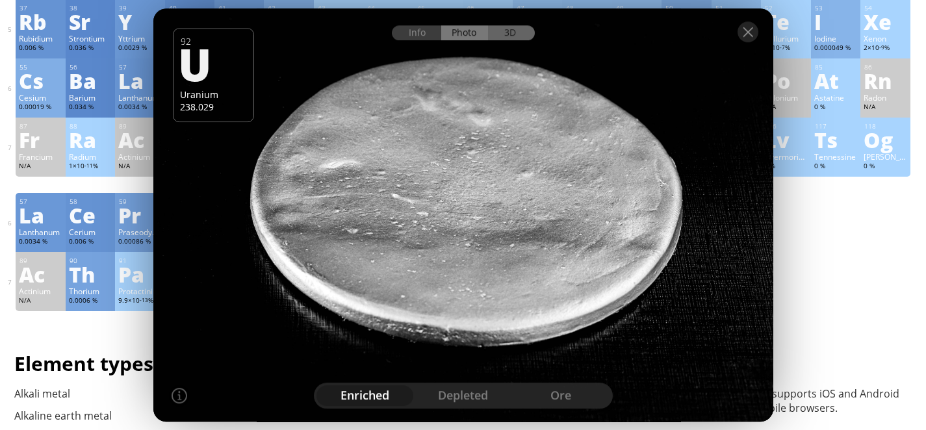
click at [514, 34] on div "3D" at bounding box center [511, 32] width 47 height 15
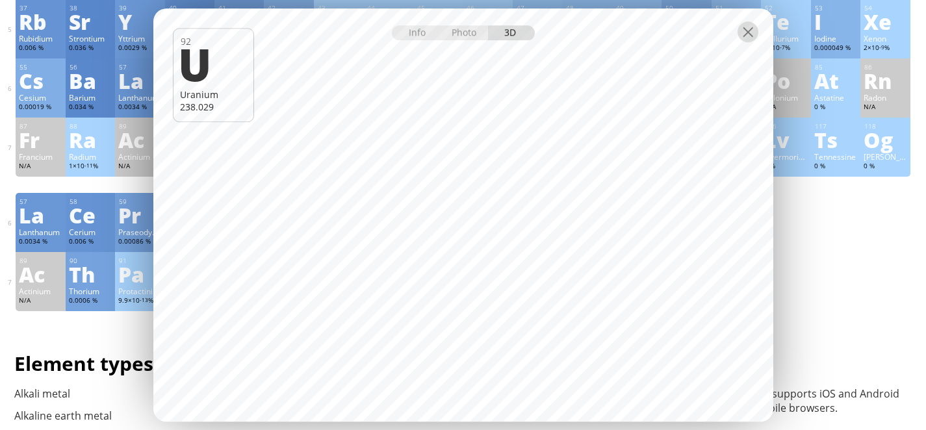
click at [742, 34] on div at bounding box center [748, 31] width 21 height 21
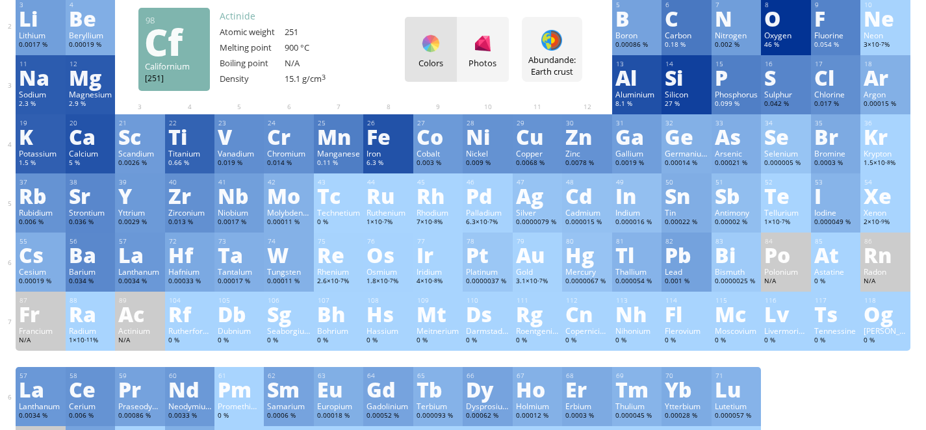
scroll to position [0, 0]
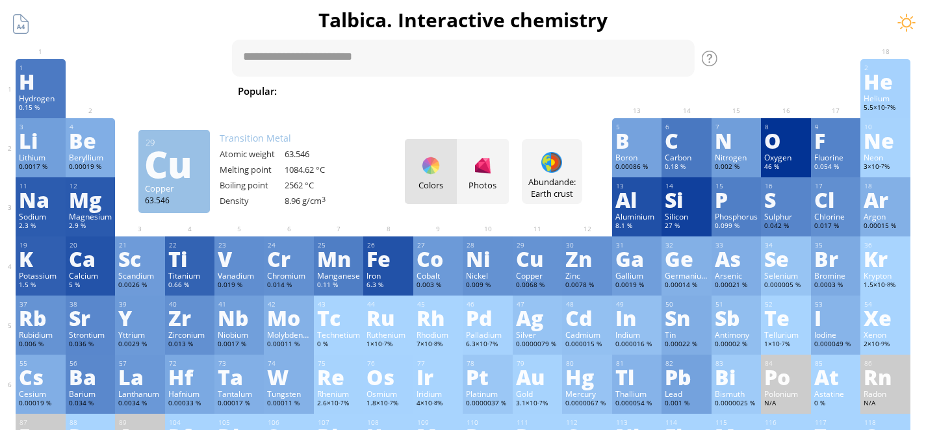
click at [858, 88] on span "C 2 H 5 OH" at bounding box center [885, 91] width 54 height 16
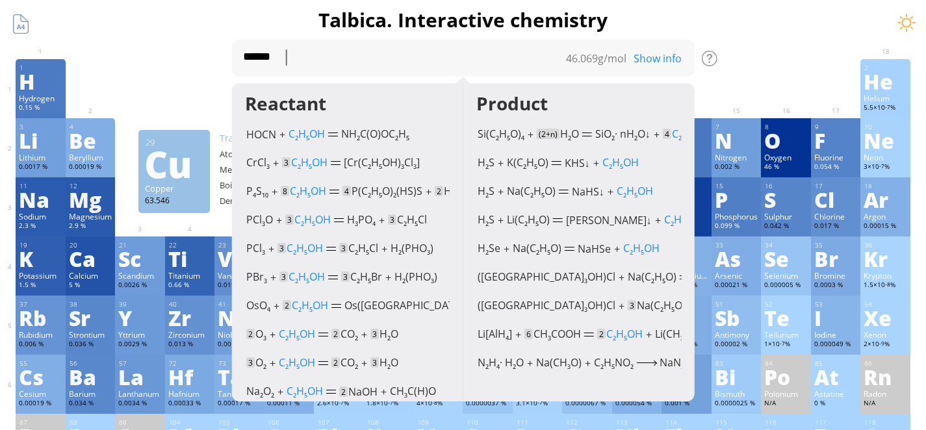
click at [182, 29] on h1 "Talbica. Interactive chemistry" at bounding box center [463, 20] width 913 height 27
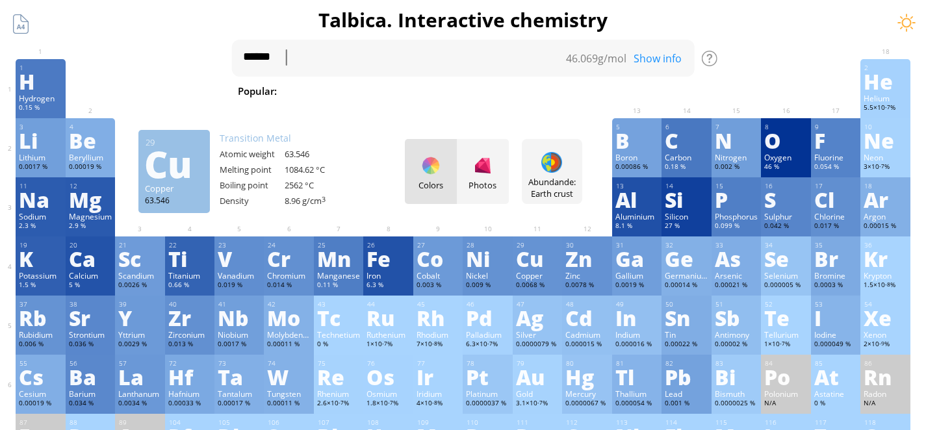
type textarea "*******"
